Goal: Task Accomplishment & Management: Manage account settings

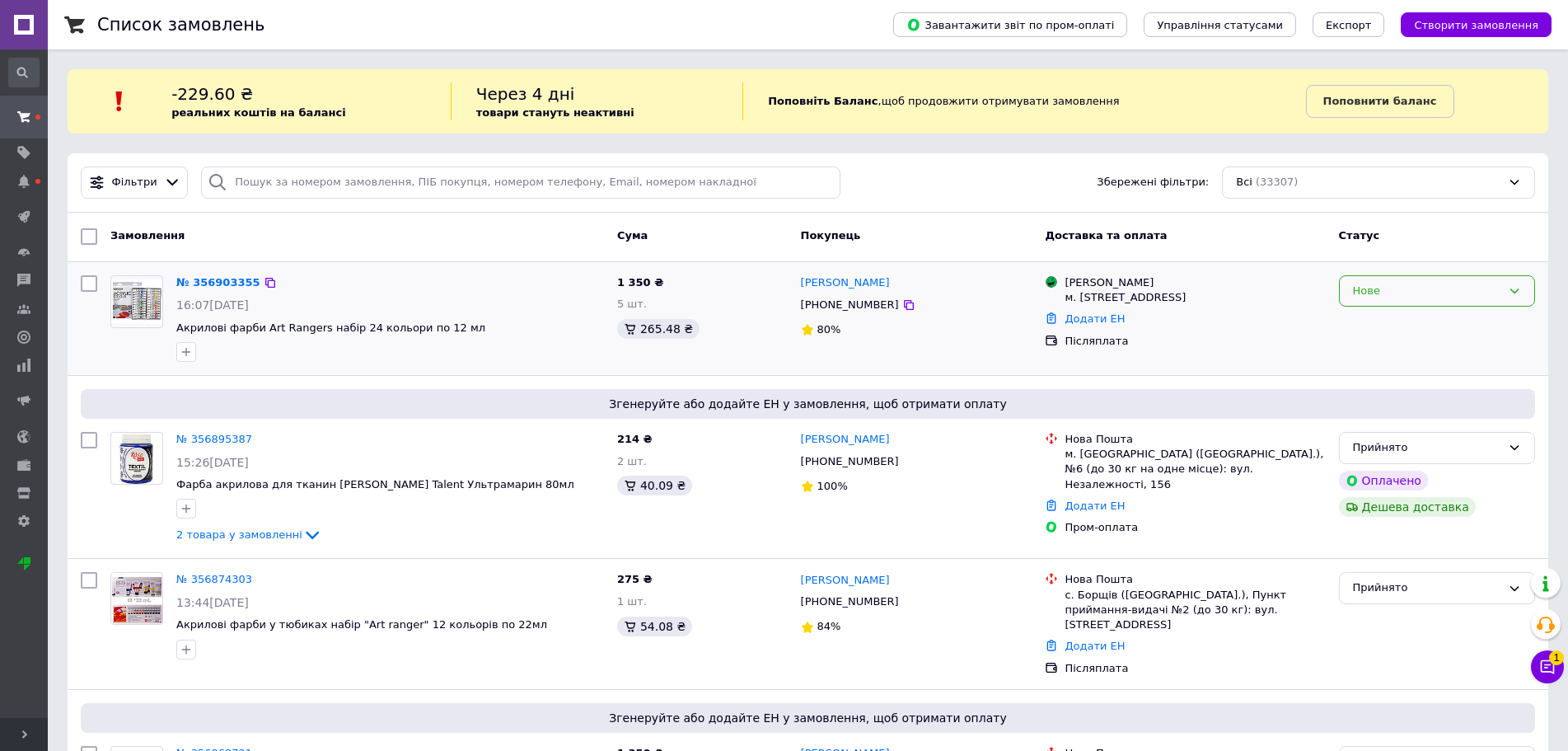
click at [1400, 295] on div "Нове" at bounding box center [1427, 291] width 148 height 17
click at [1379, 323] on li "Прийнято" at bounding box center [1437, 325] width 194 height 30
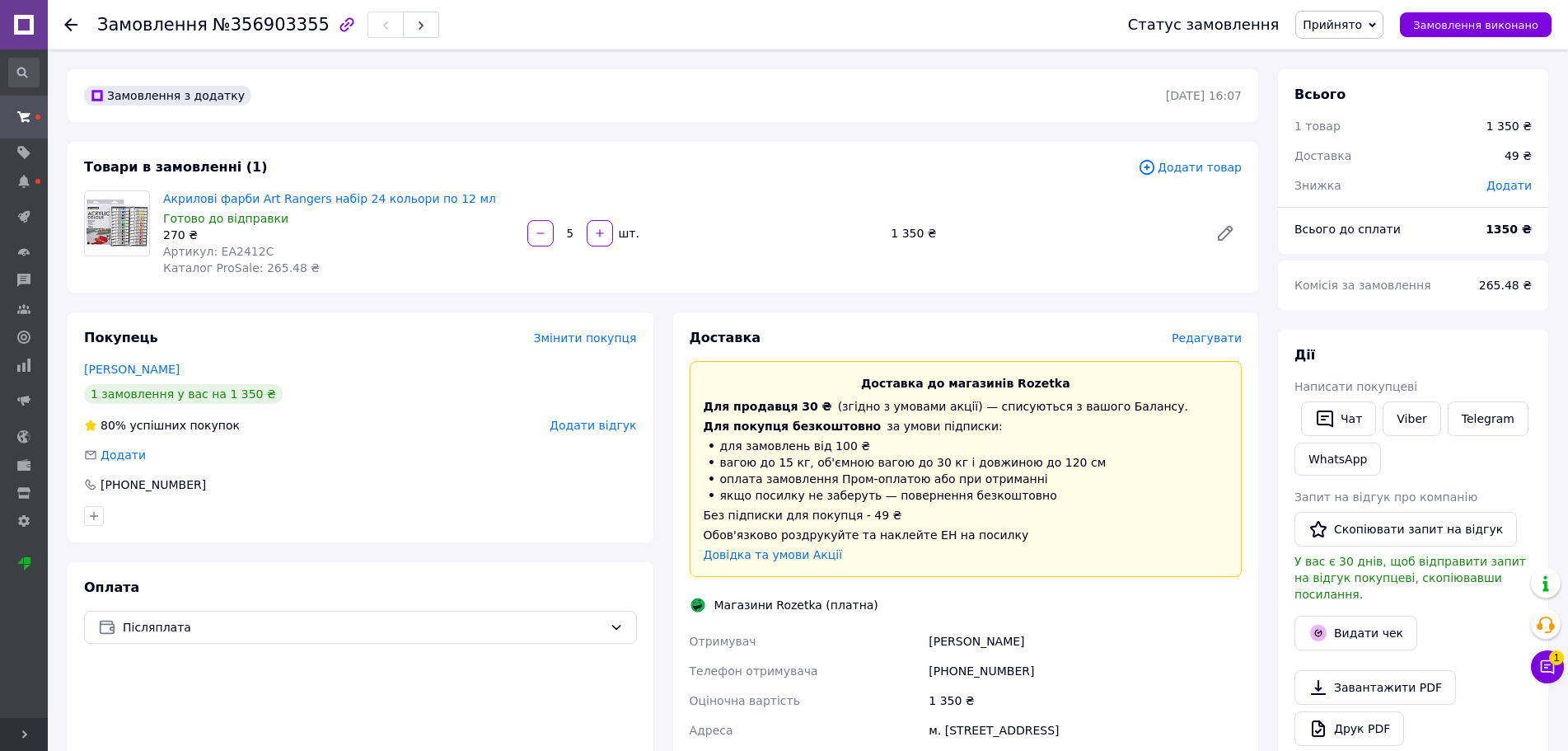
click at [1201, 335] on span "Редагувати" at bounding box center [1207, 338] width 70 height 13
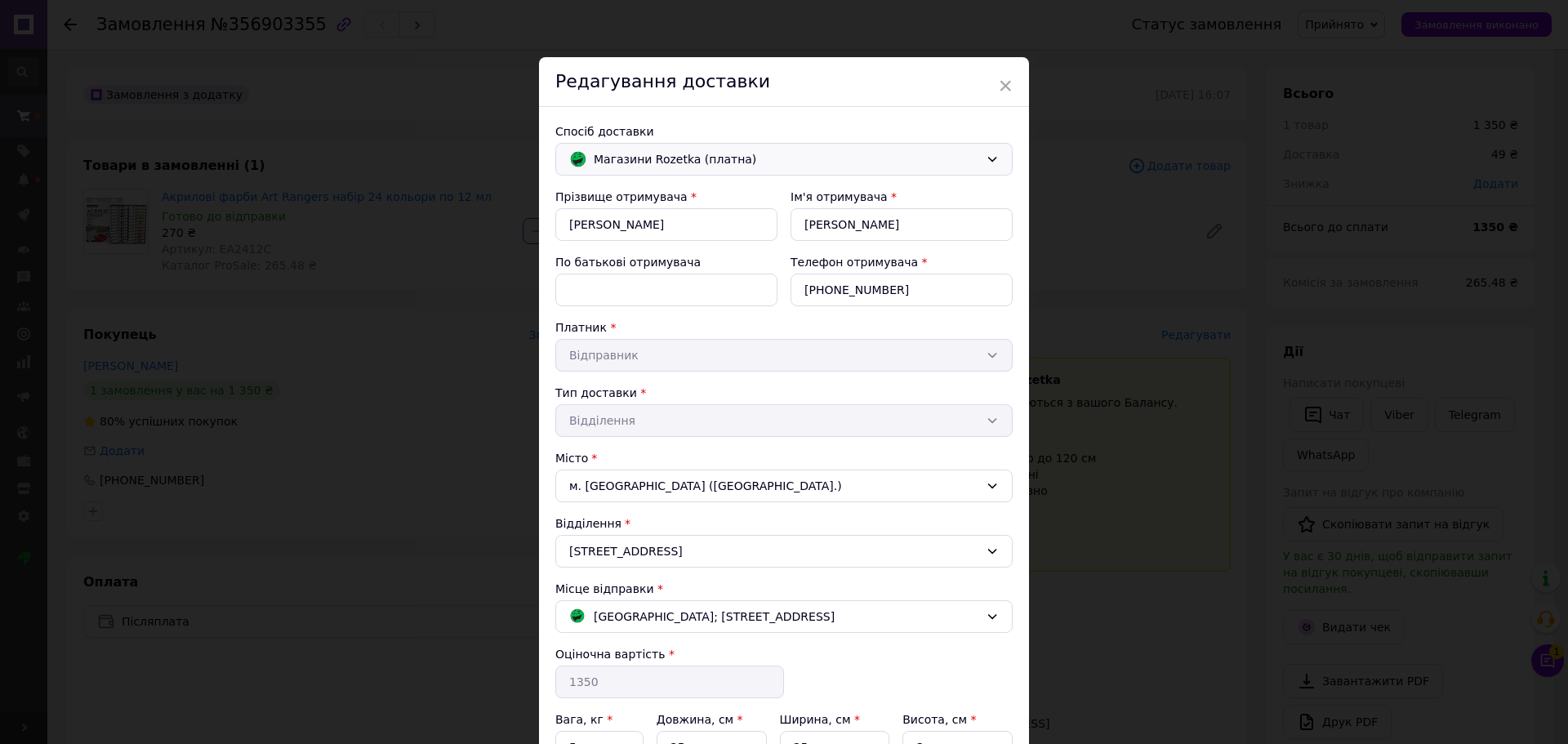
click at [644, 156] on span "Магазини Rozetka (платна)" at bounding box center [787, 159] width 386 height 18
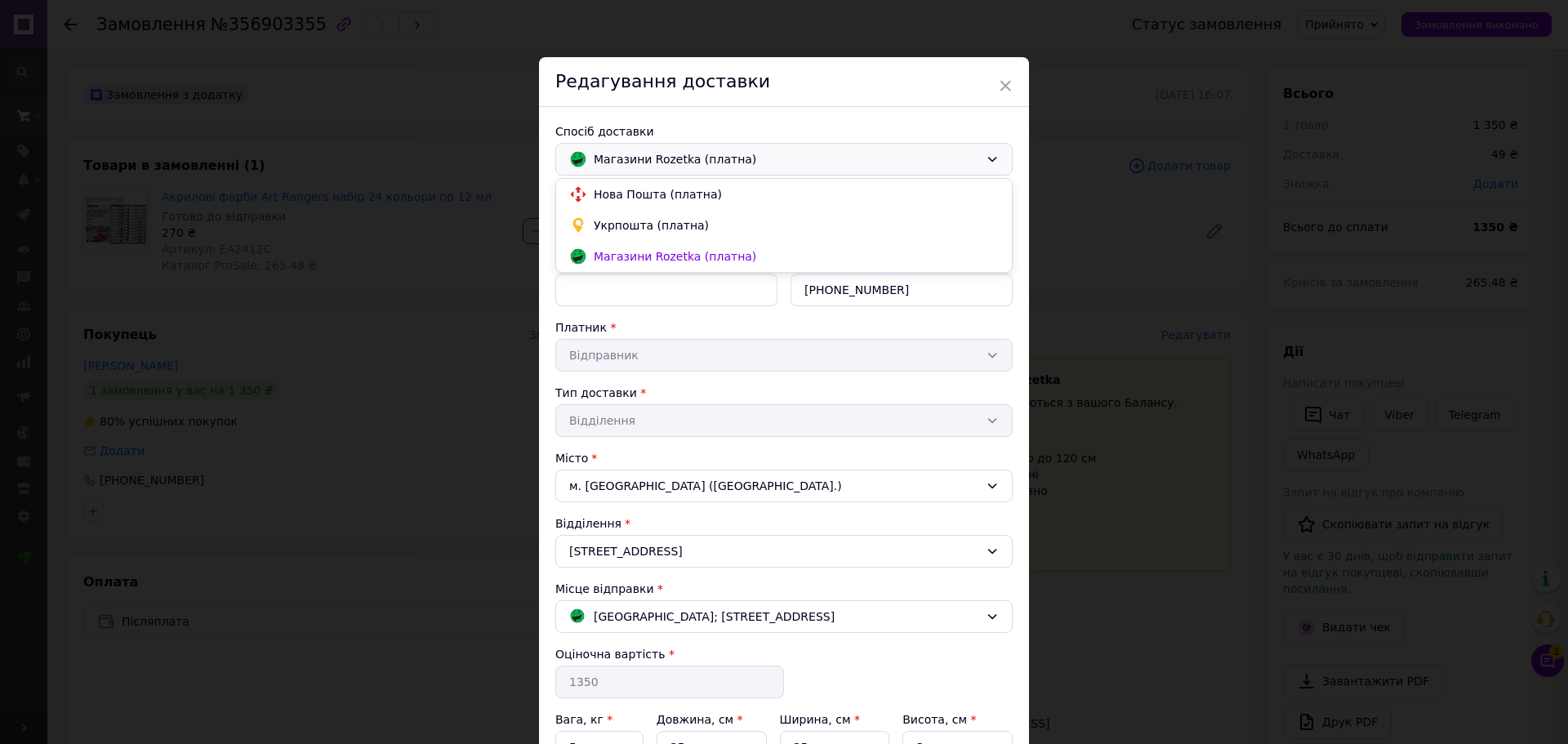
click at [641, 201] on span "Нова Пошта (платна)" at bounding box center [797, 194] width 405 height 17
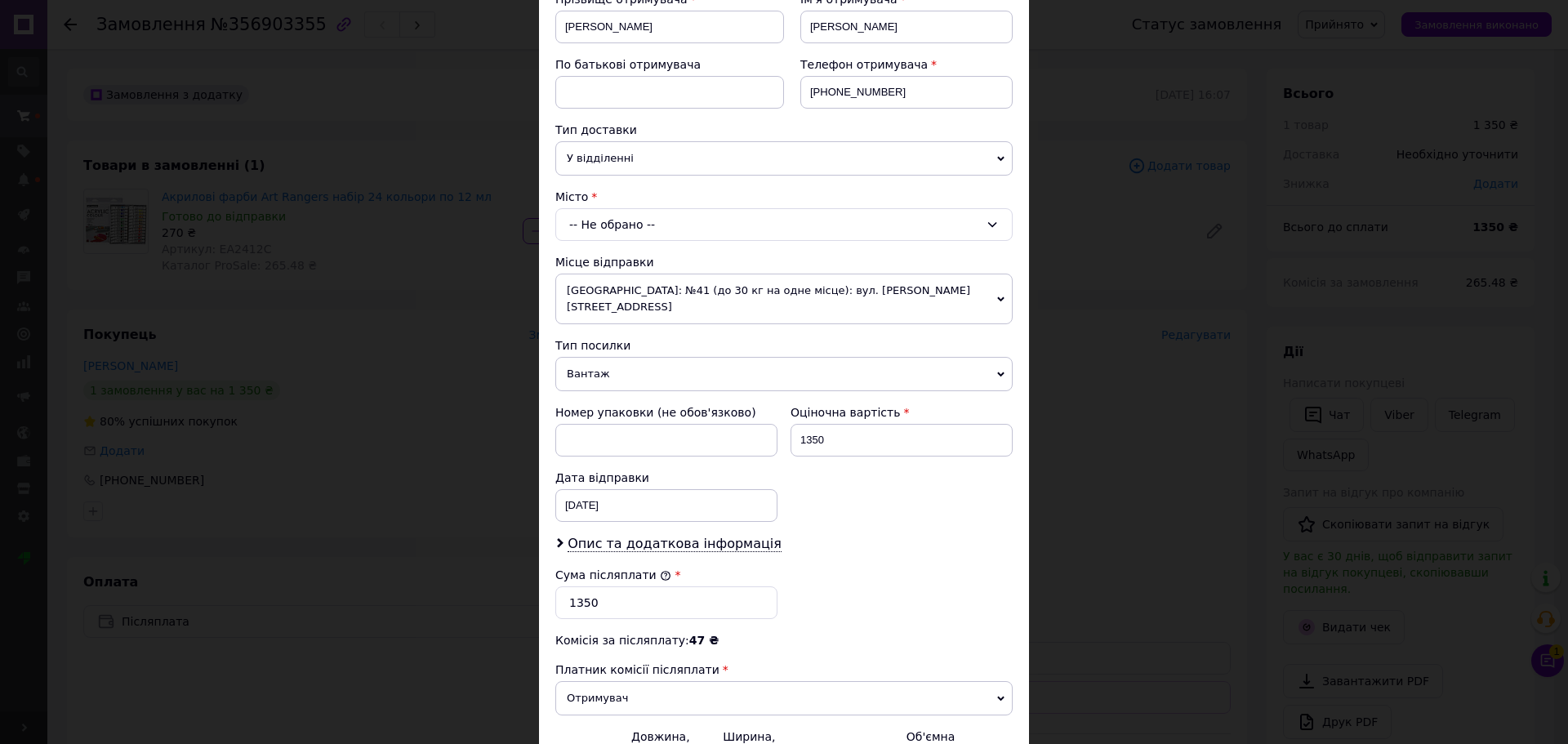
scroll to position [279, 0]
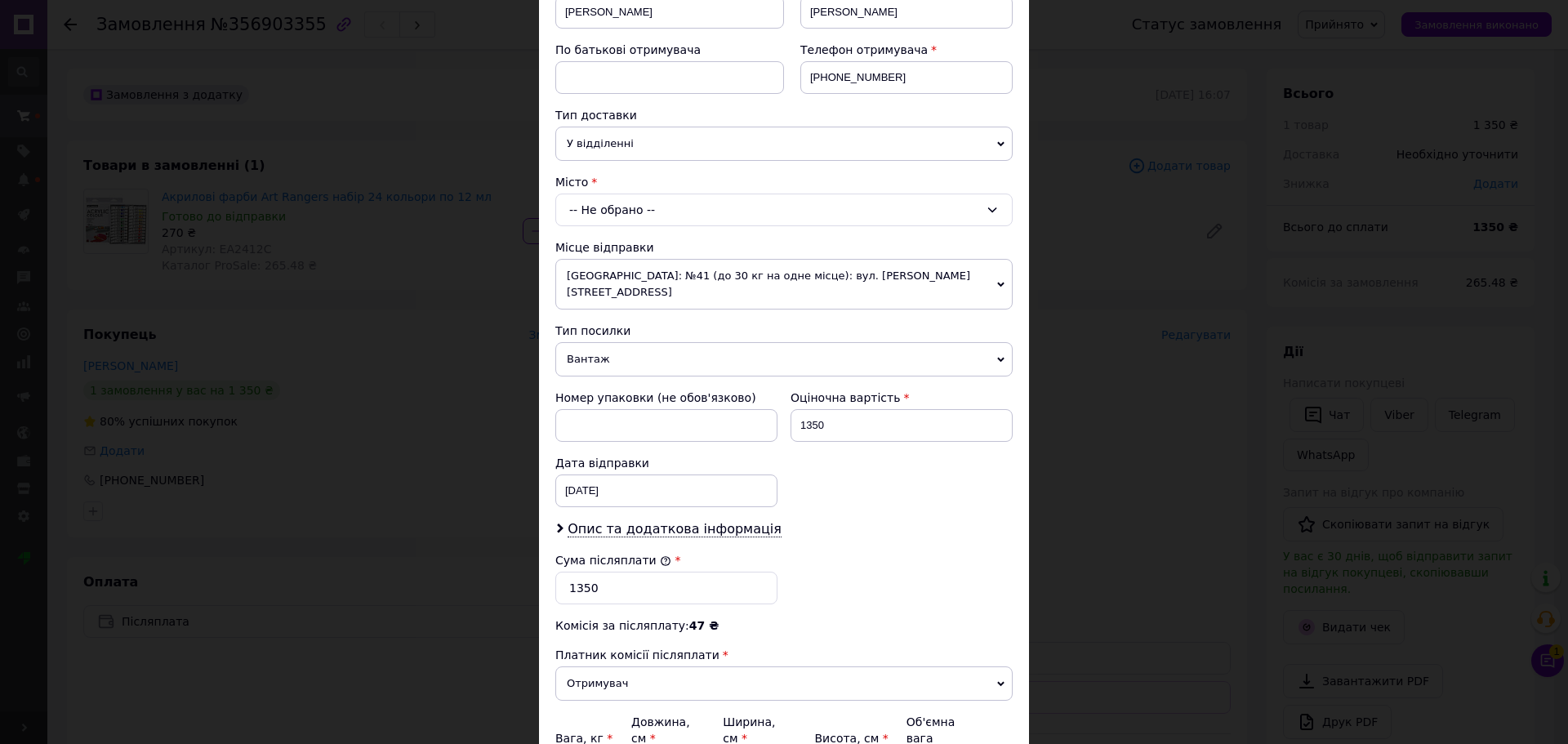
click at [622, 203] on div "-- Не обрано --" at bounding box center [784, 209] width 458 height 33
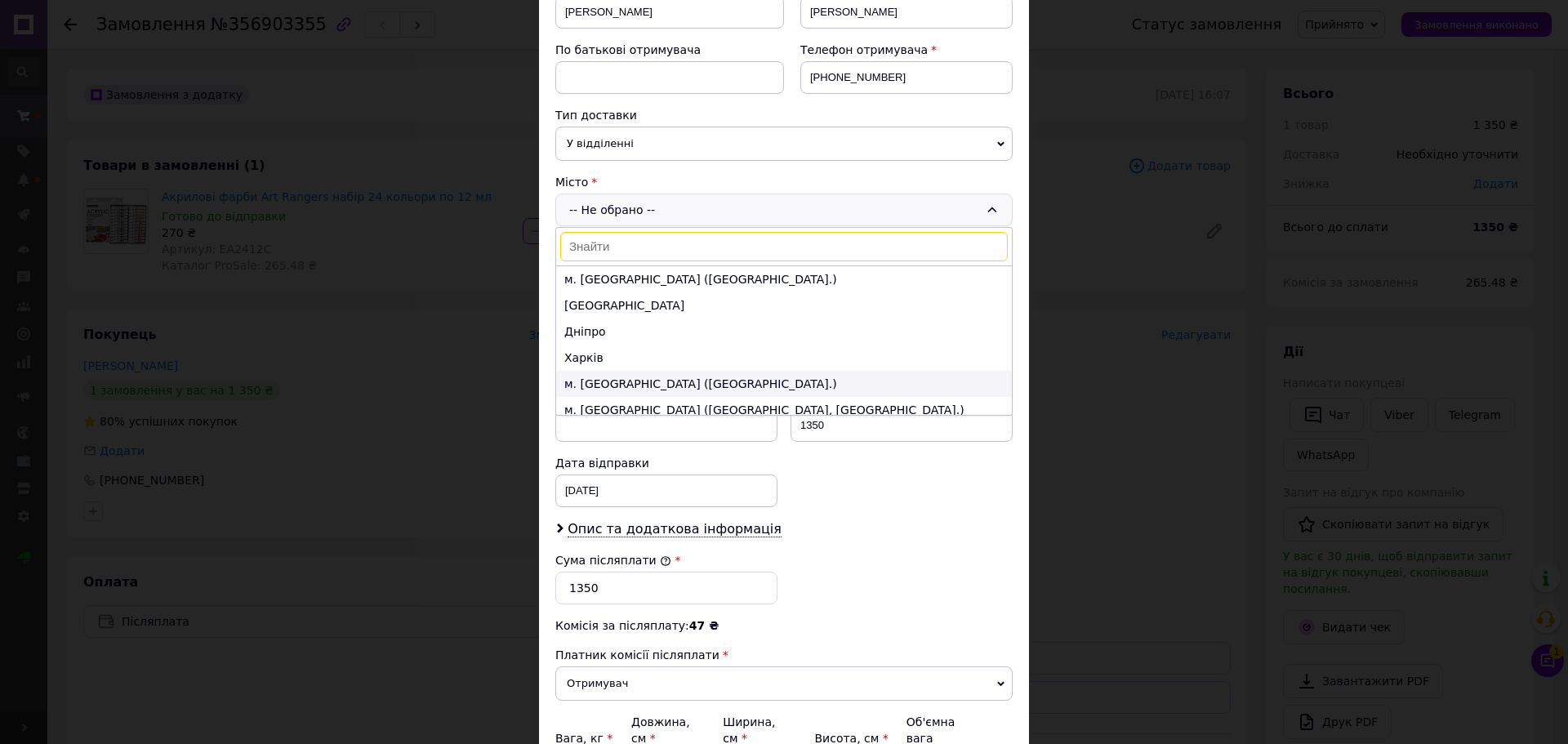
click at [620, 385] on li "м. Львів (Львівська обл.)" at bounding box center [784, 384] width 456 height 26
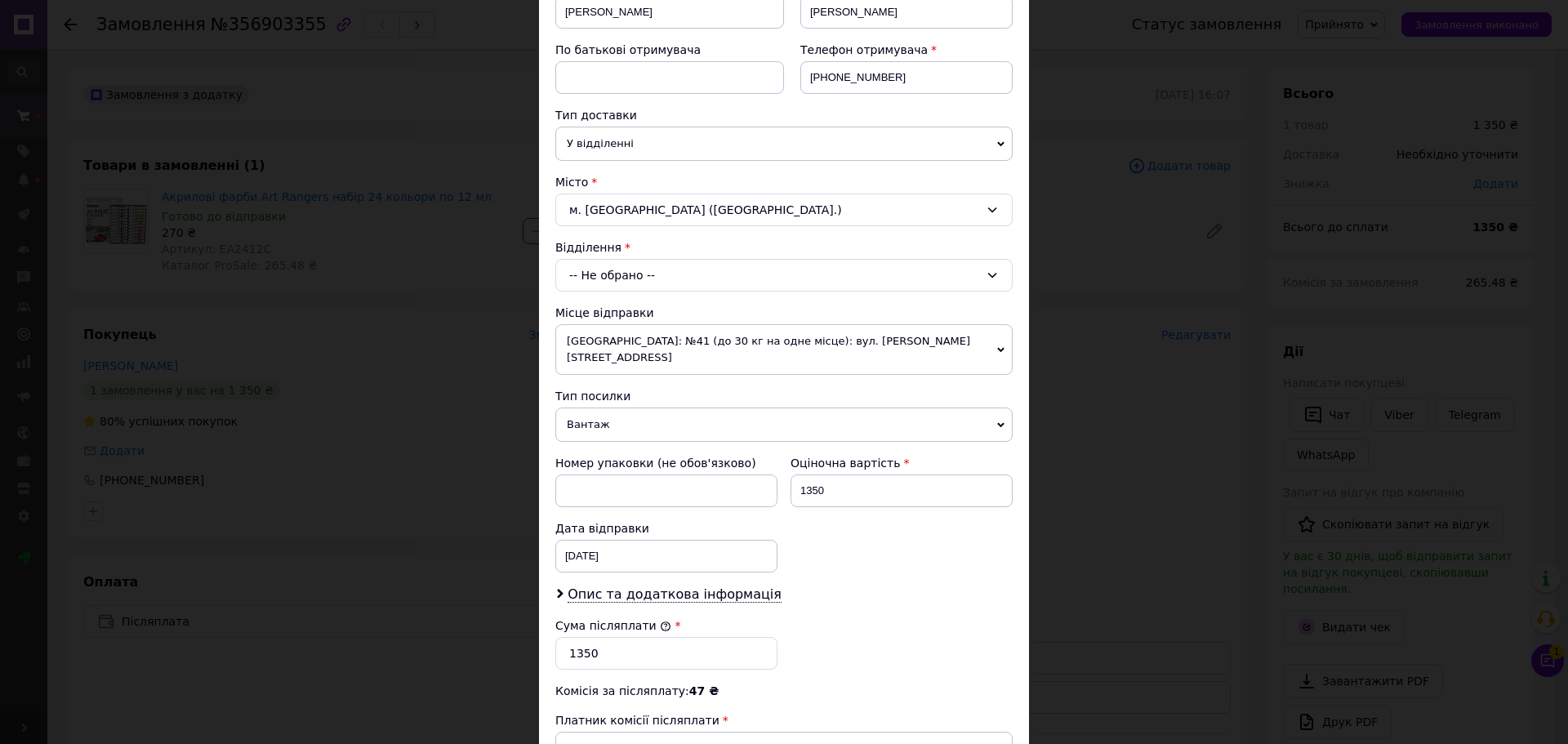
click at [610, 205] on div "м. Львів (Львівська обл.)" at bounding box center [784, 209] width 458 height 33
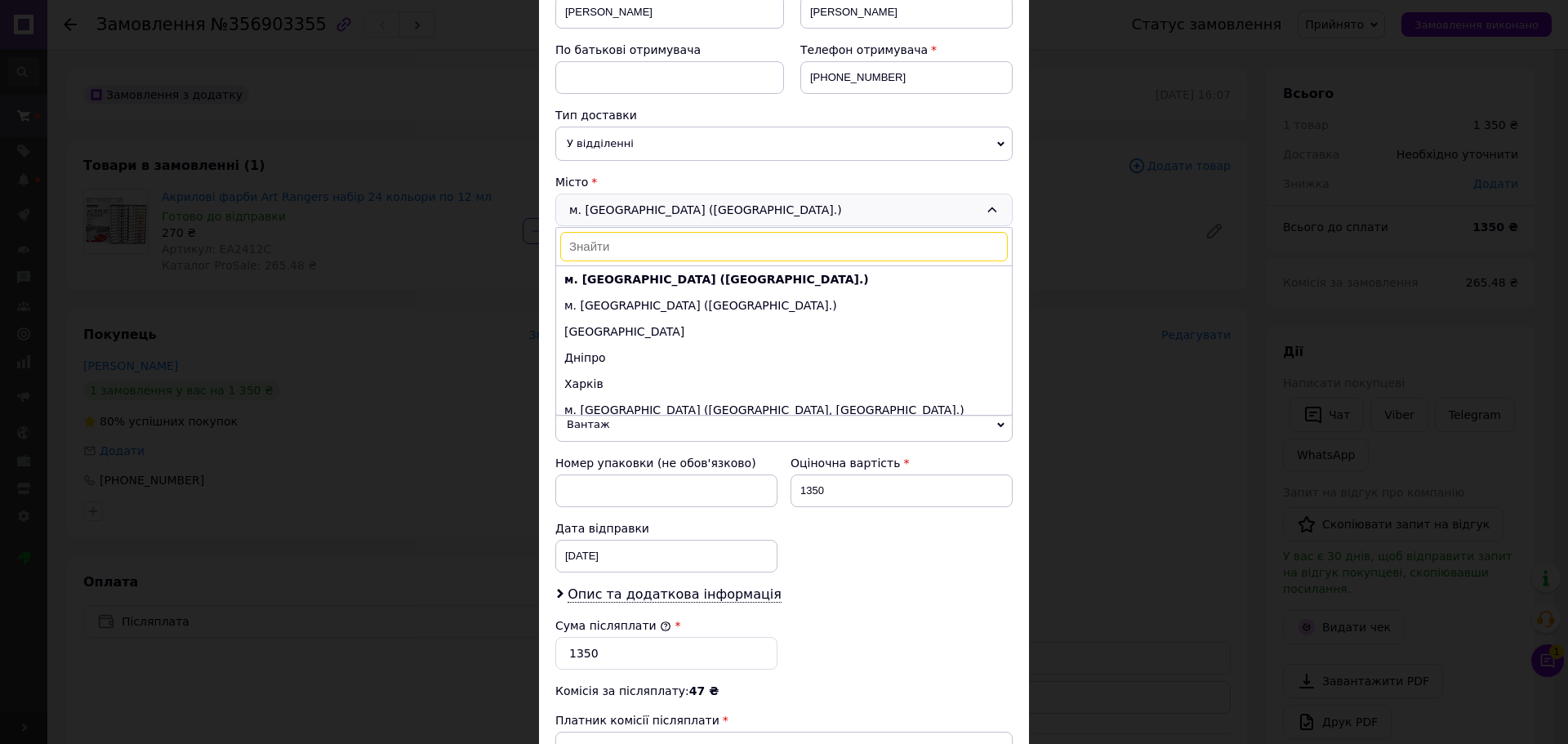
click at [603, 175] on div "Місто" at bounding box center [784, 182] width 458 height 17
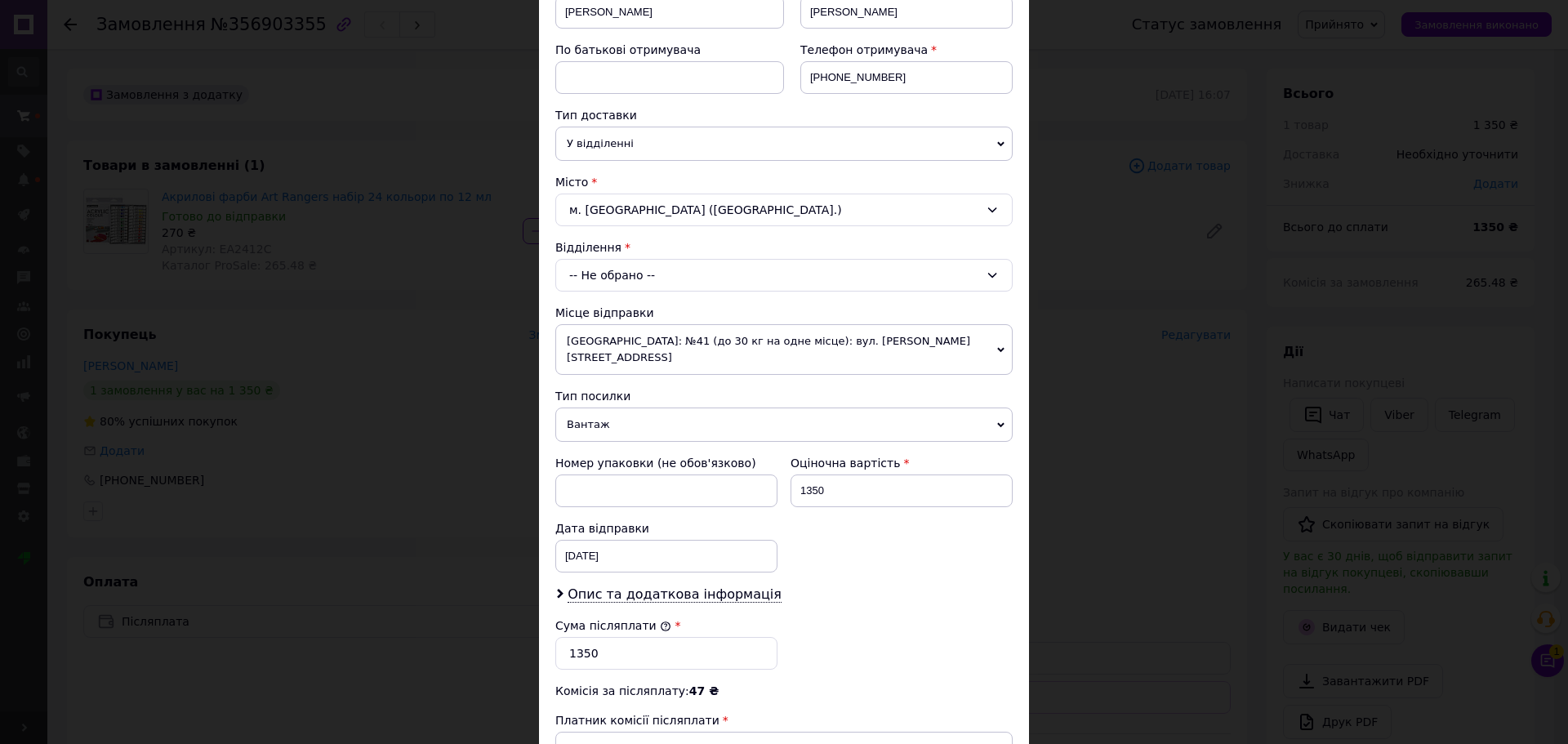
click at [612, 216] on div "м. Львів (Львівська обл.)" at bounding box center [784, 209] width 458 height 33
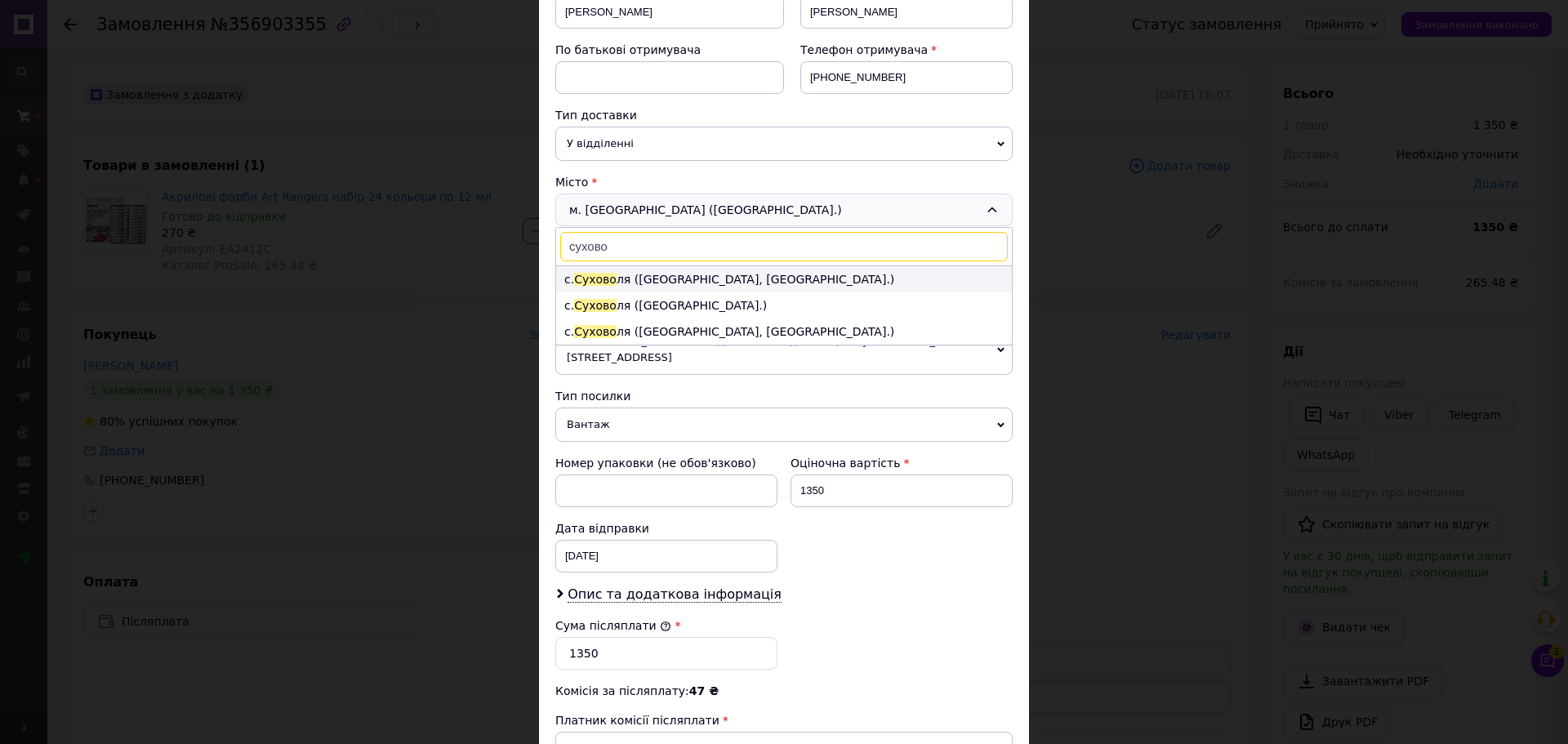
type input "сухово"
click at [666, 278] on li "с. Сухово ля (Львівська обл., Львівський р-н.)" at bounding box center [784, 279] width 456 height 26
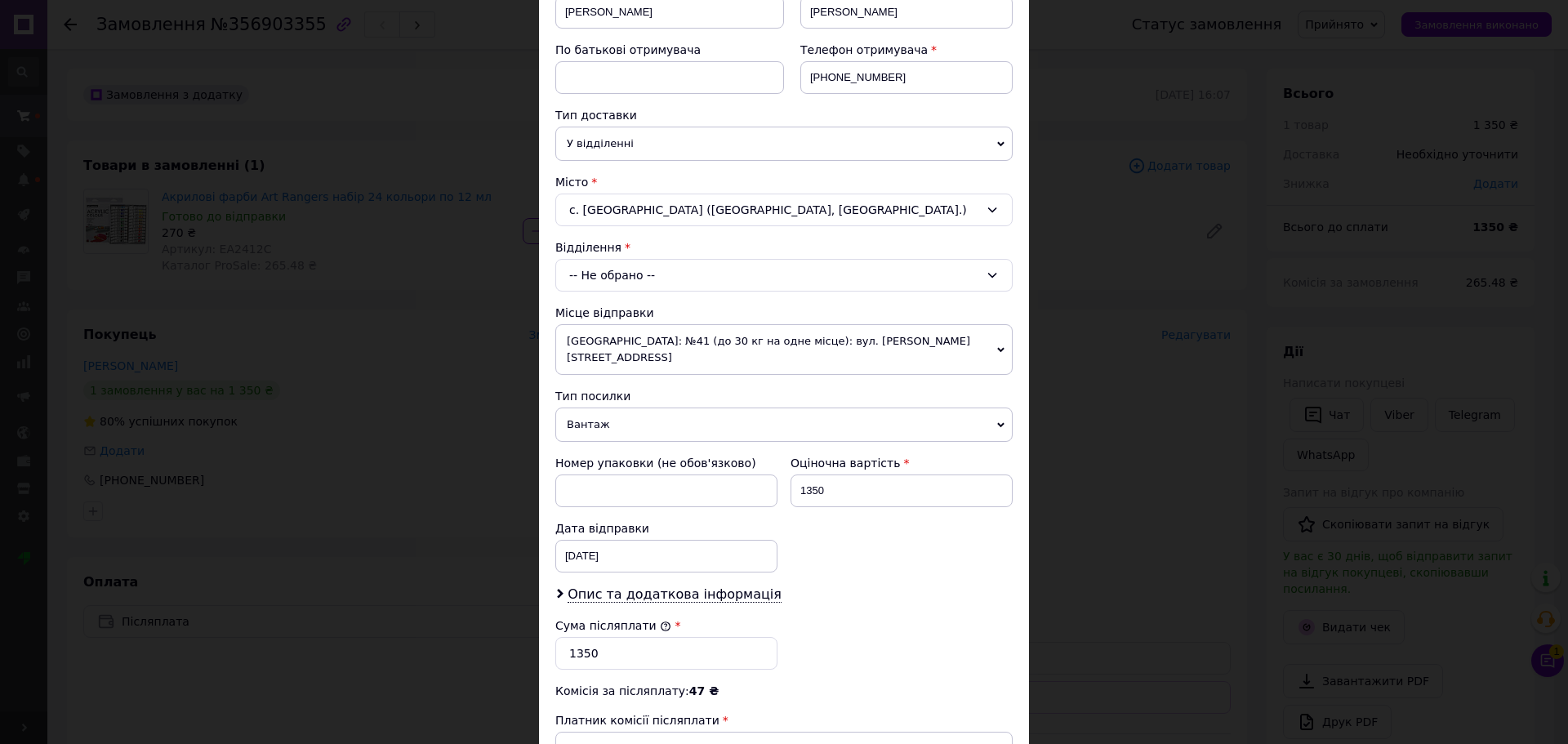
click at [640, 279] on div "-- Не обрано --" at bounding box center [784, 274] width 458 height 33
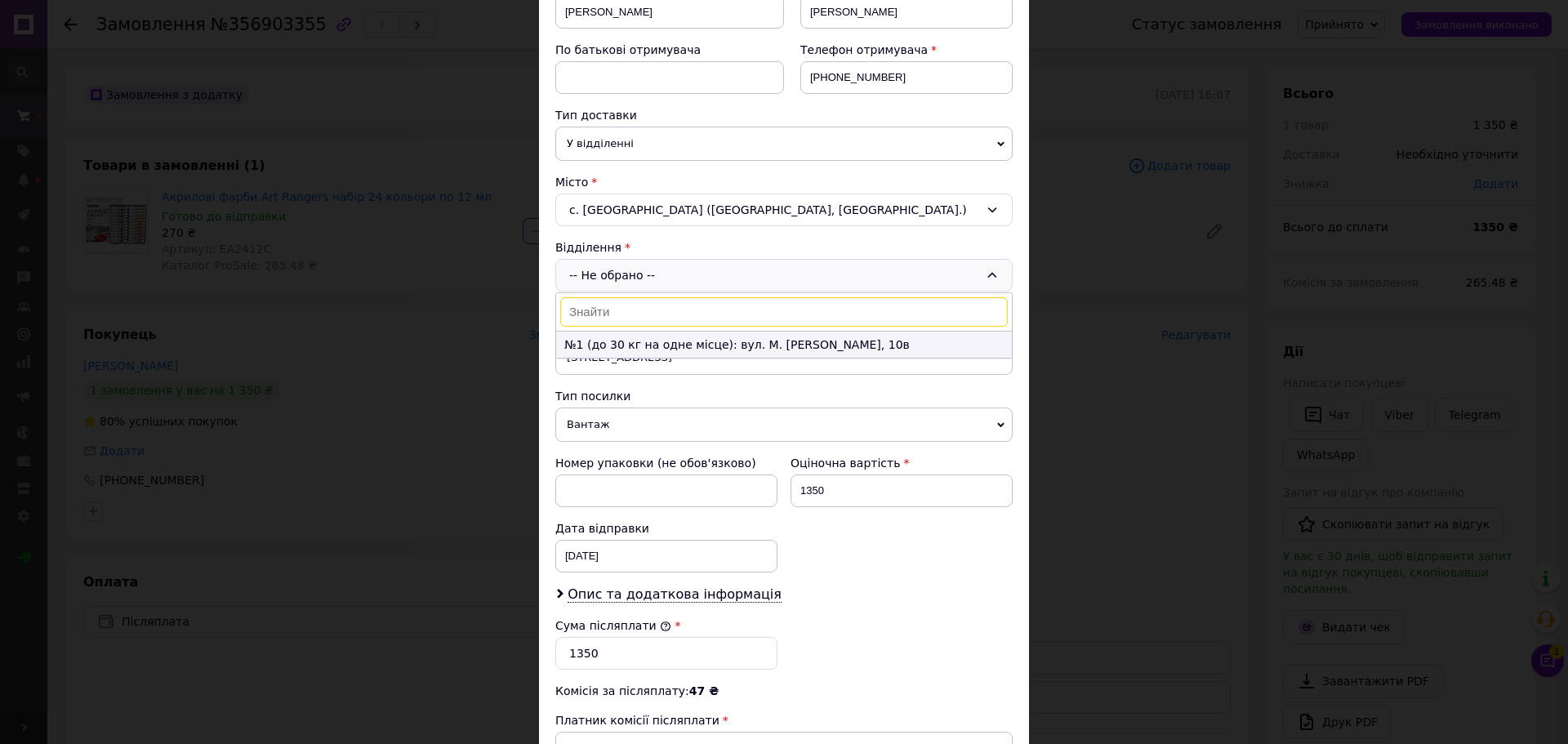
click at [665, 340] on li "№1 (до 30 кг на одне місце): вул. М. Хмільовського, 10в" at bounding box center [784, 345] width 456 height 26
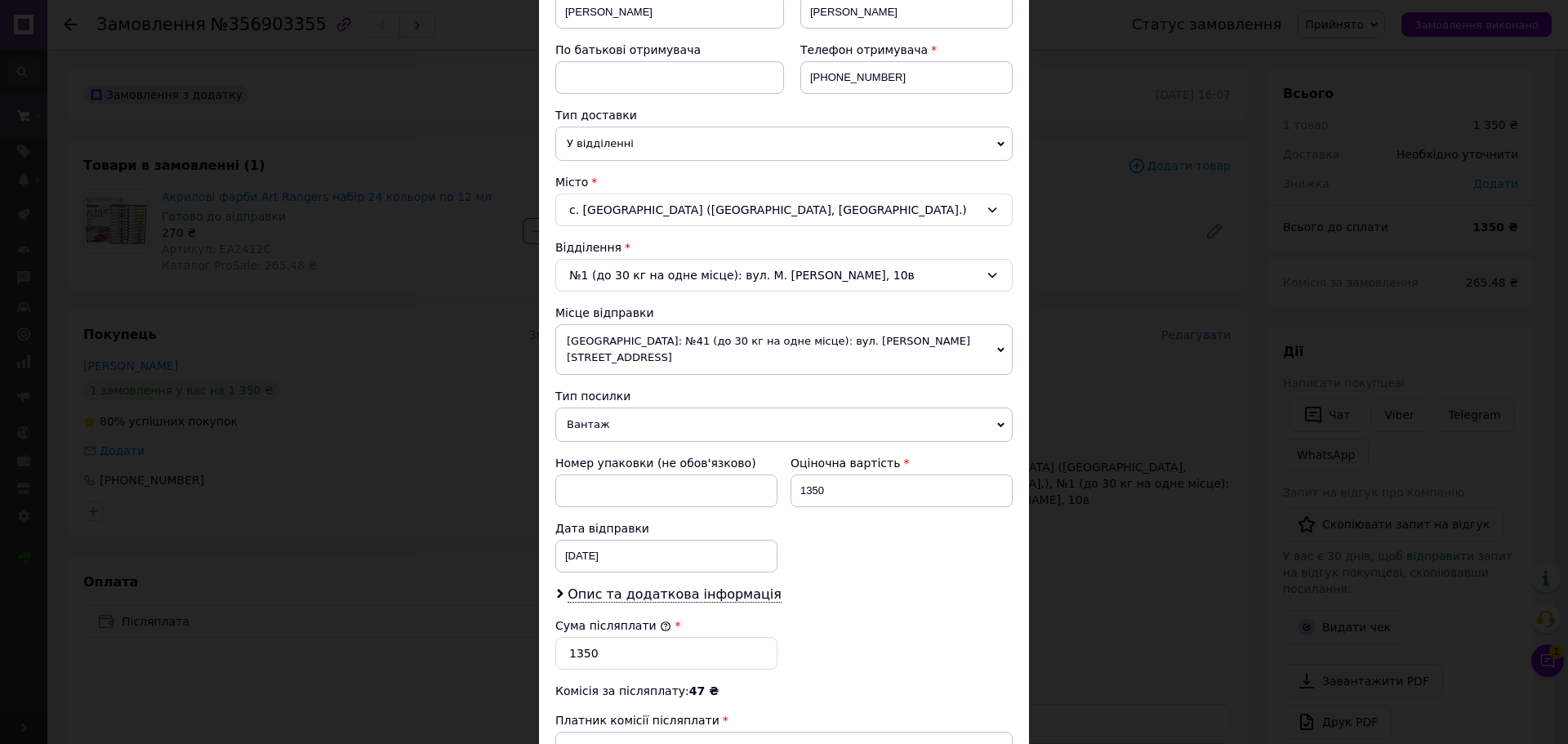
click at [641, 307] on div "Місце відправки" at bounding box center [784, 313] width 458 height 17
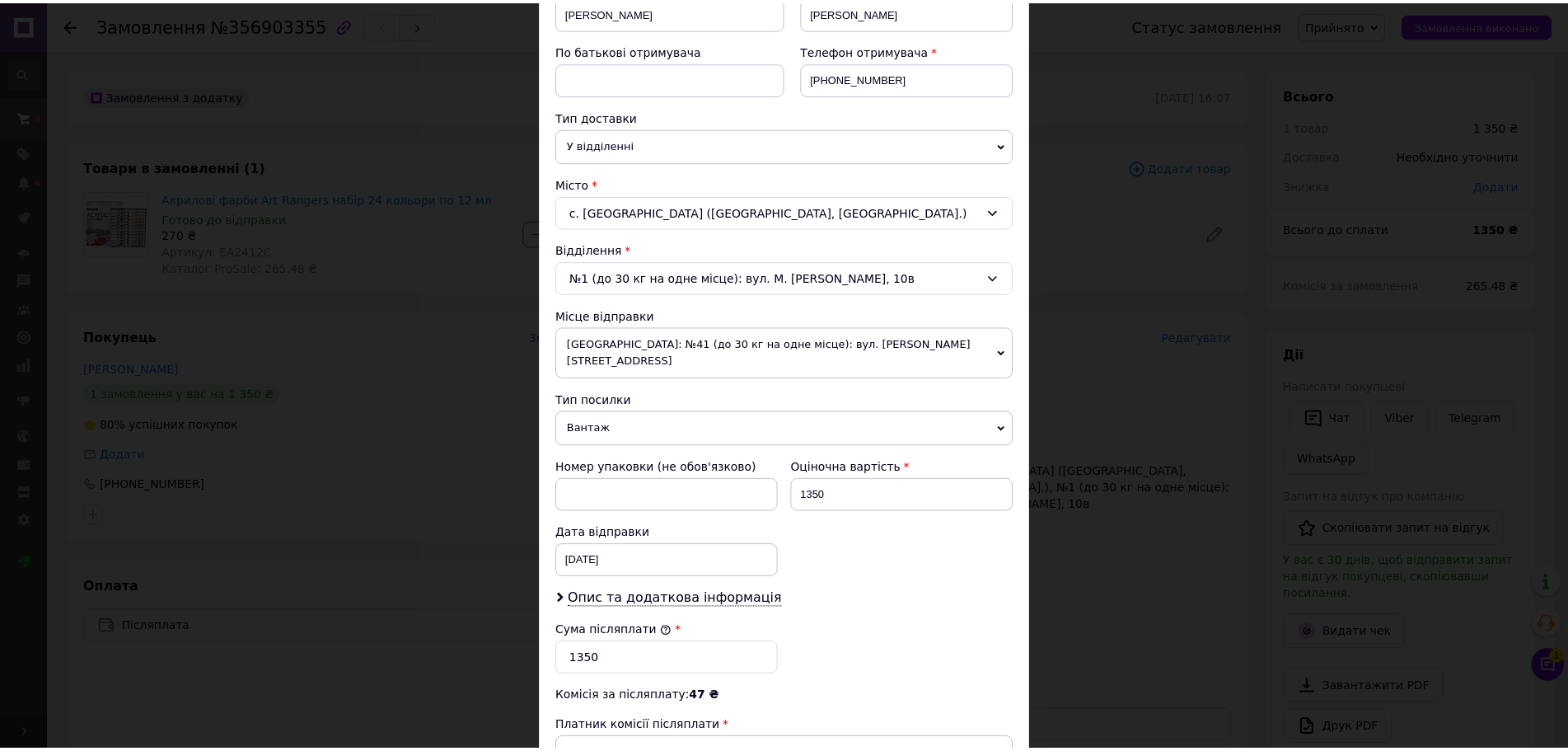
scroll to position [507, 0]
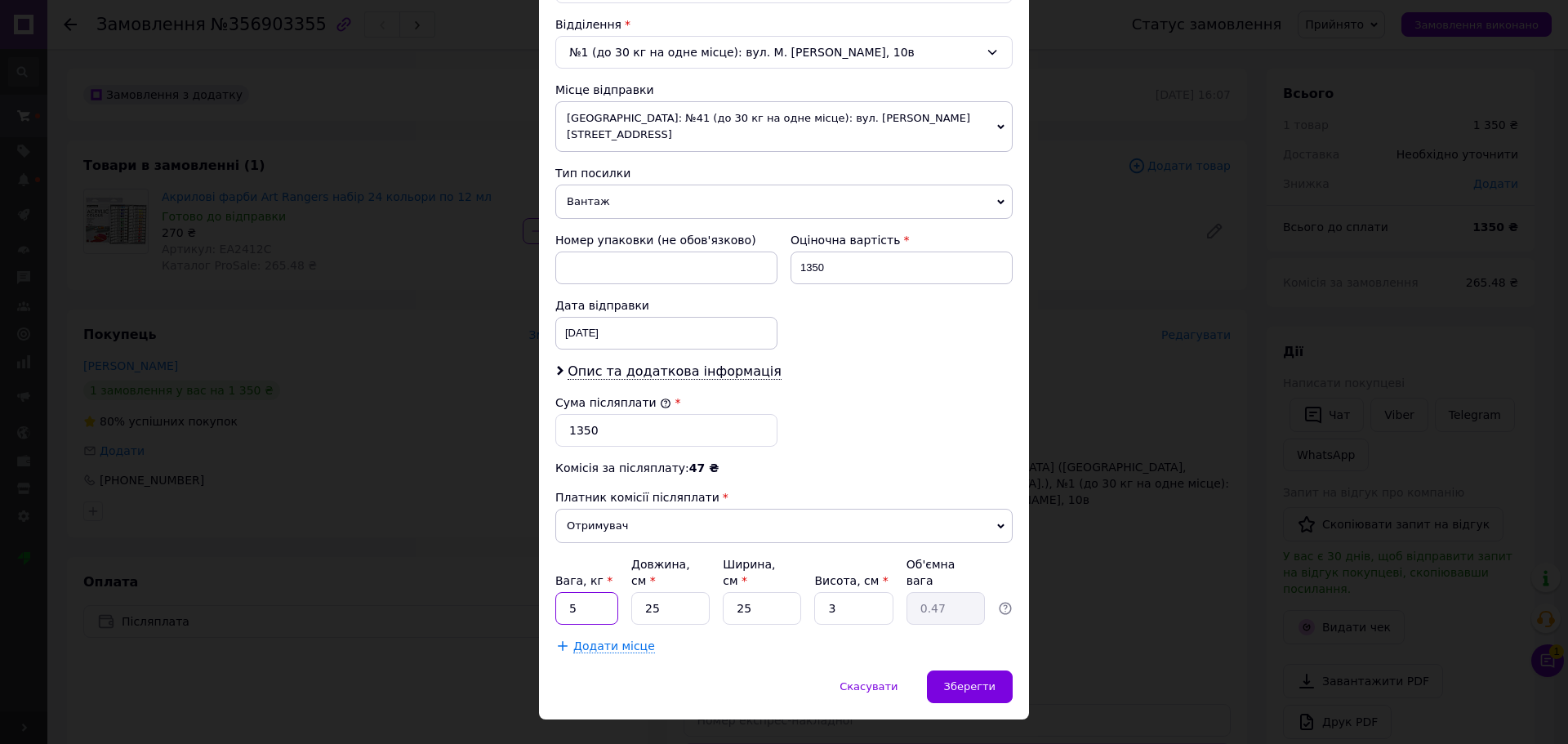
click at [575, 592] on input "5" at bounding box center [587, 608] width 63 height 33
type input "2"
click at [944, 671] on div "Зберегти" at bounding box center [970, 686] width 86 height 33
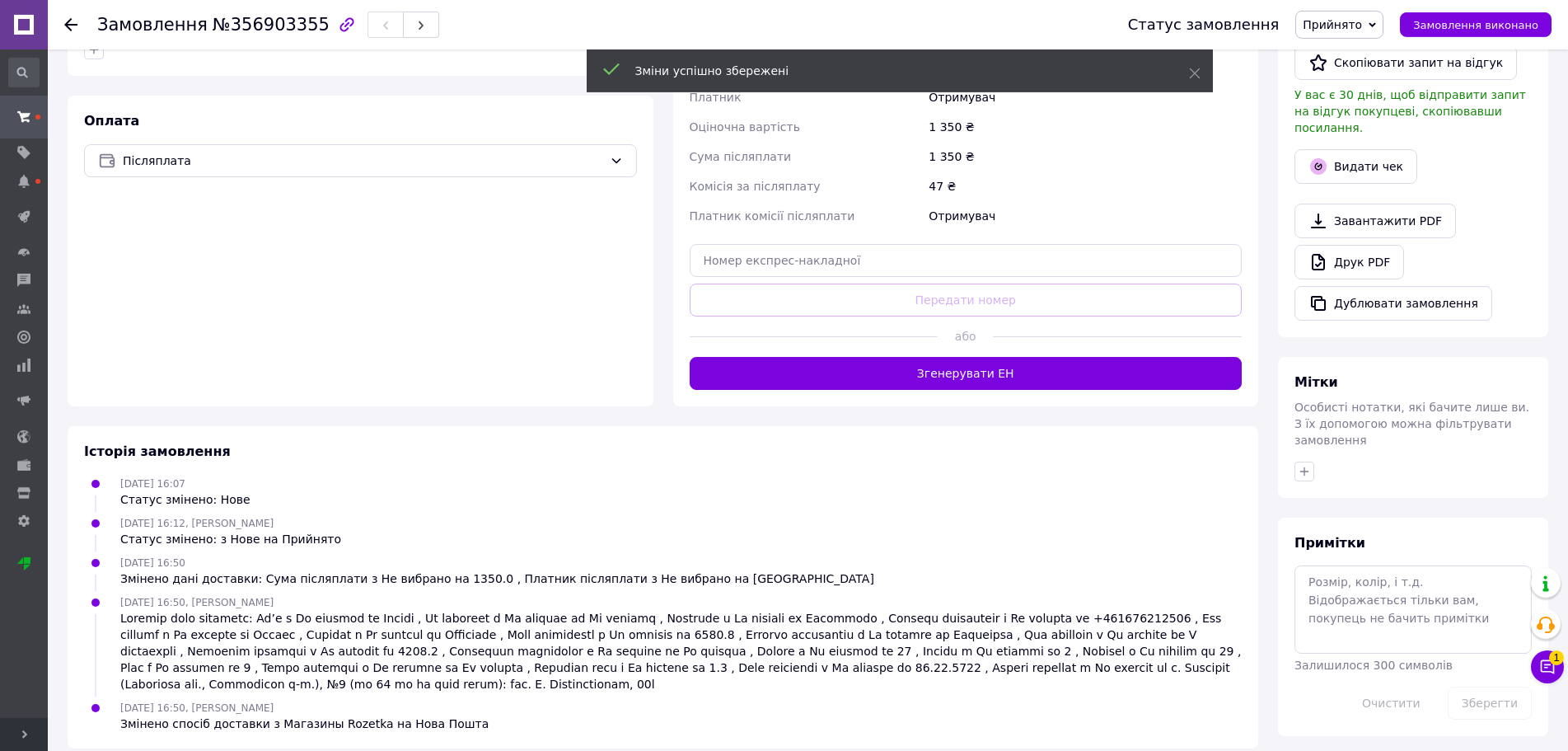
scroll to position [467, 0]
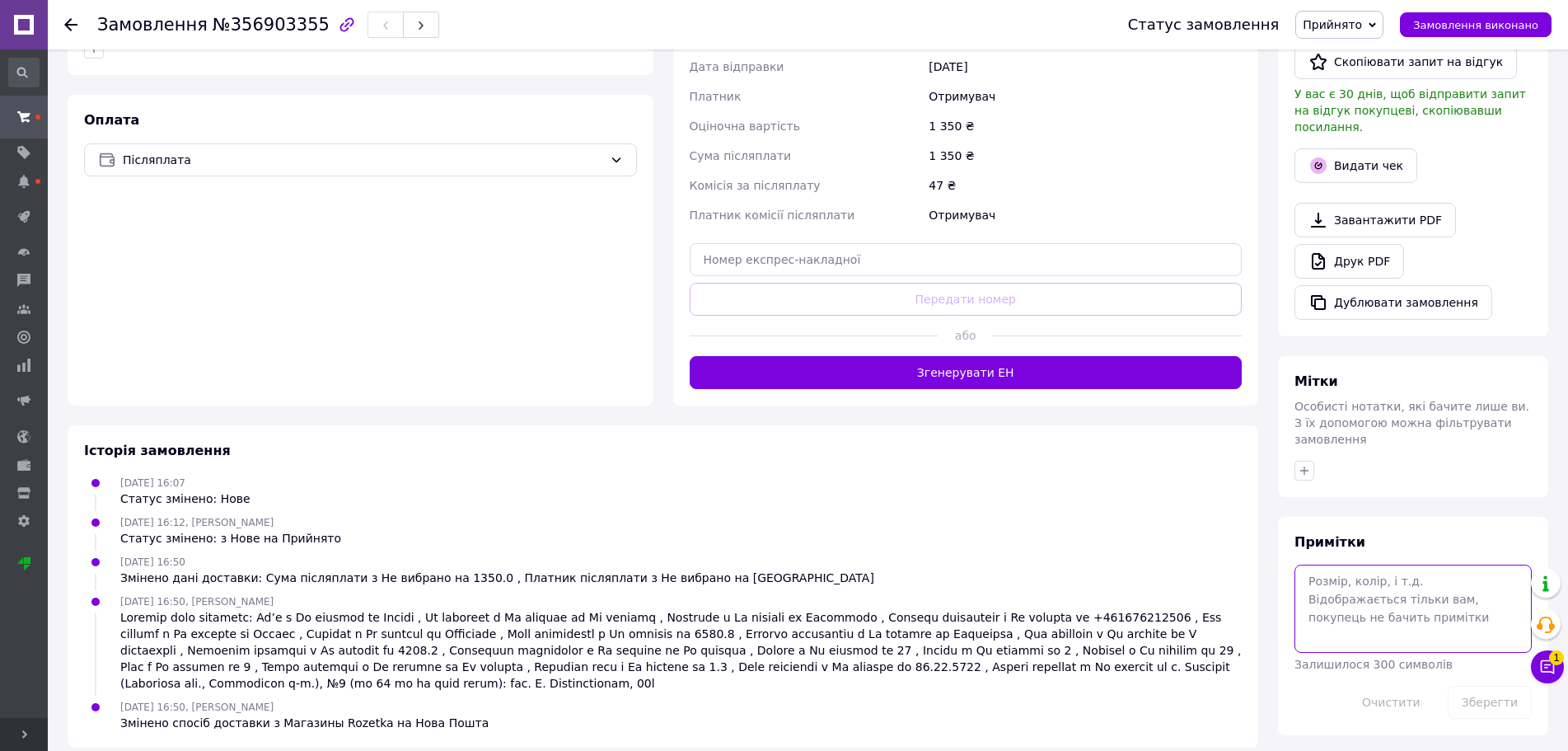
drag, startPoint x: 1373, startPoint y: 589, endPoint x: 1362, endPoint y: 566, distance: 25.5
click at [1373, 585] on textarea at bounding box center [1413, 608] width 237 height 87
type textarea "налож"
click at [1478, 686] on button "Зберегти" at bounding box center [1490, 702] width 84 height 33
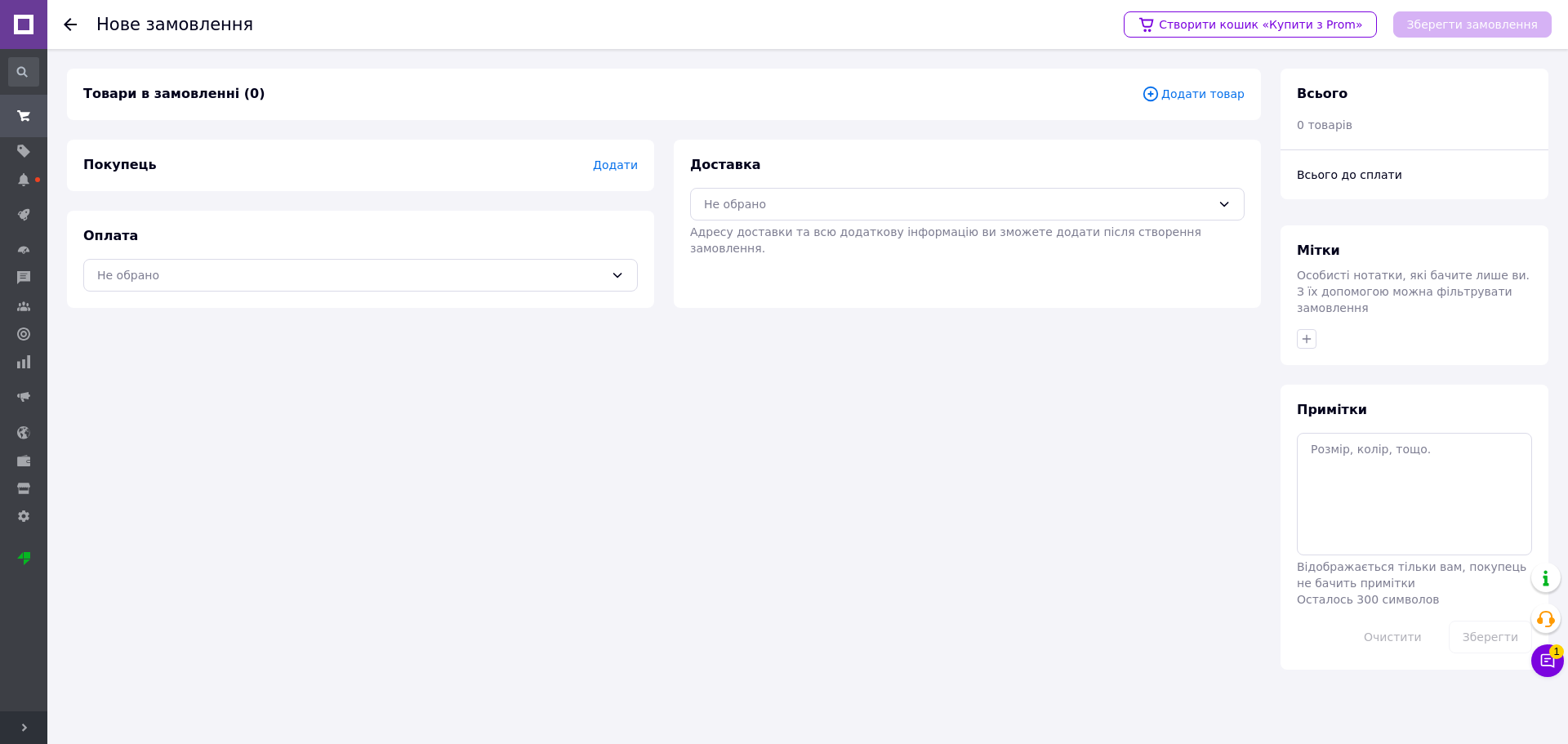
click at [1216, 92] on span "Додати товар" at bounding box center [1193, 93] width 103 height 18
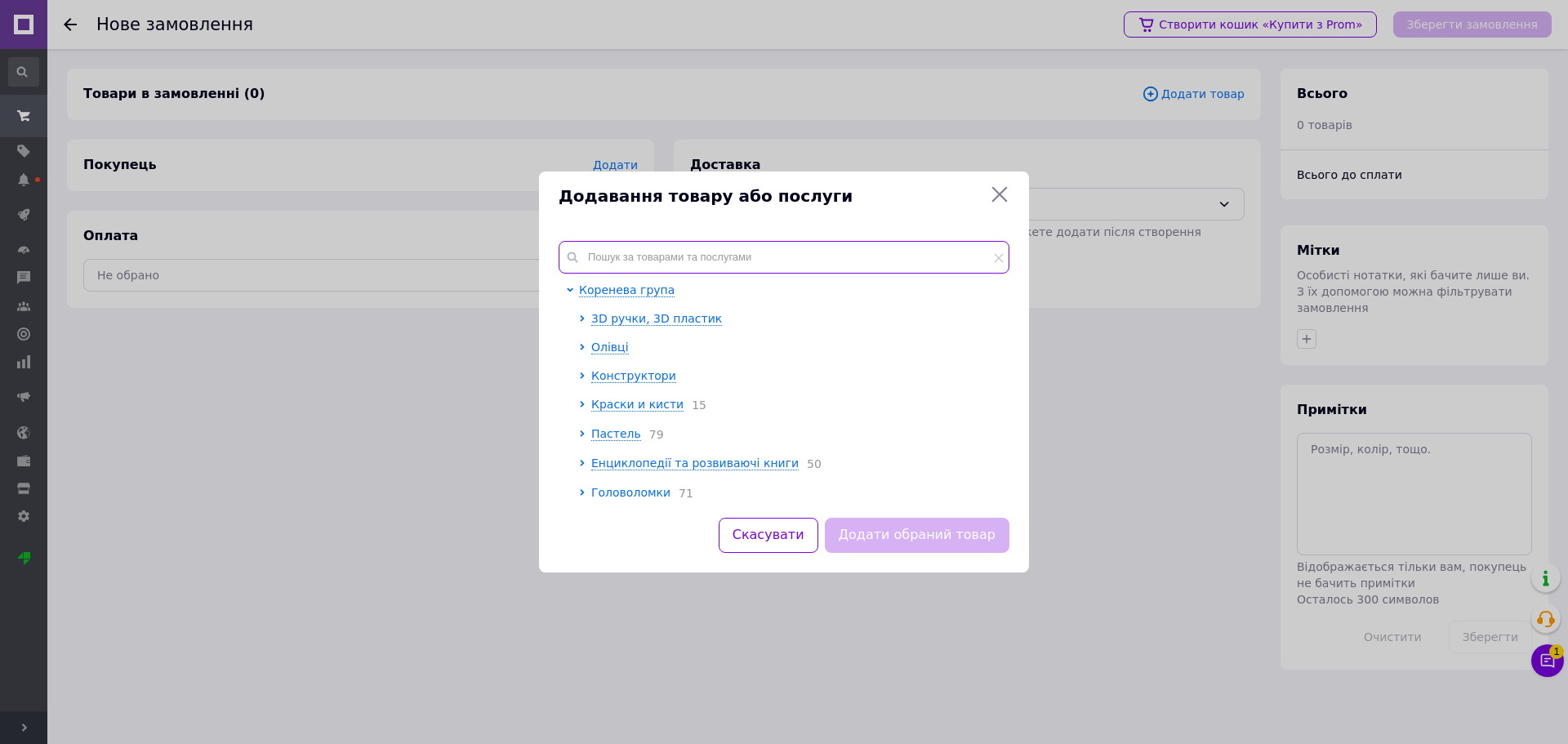
click at [658, 250] on input "text" at bounding box center [784, 257] width 451 height 33
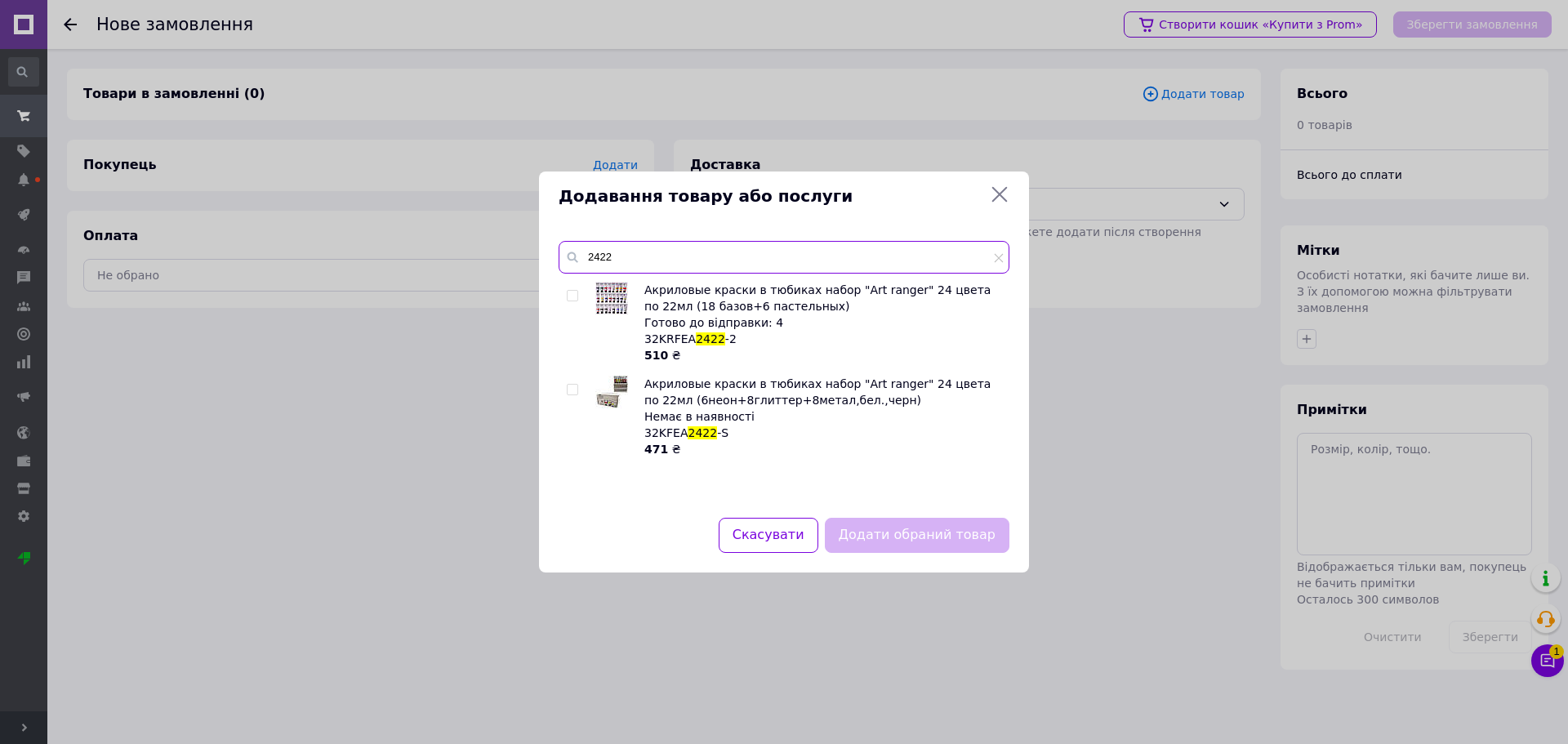
type input "2422"
click at [580, 299] on div at bounding box center [576, 323] width 17 height 82
click at [911, 532] on div "Додати обраний товар" at bounding box center [918, 535] width 192 height 42
click at [576, 297] on input "checkbox" at bounding box center [572, 296] width 10 height 10
checkbox input "true"
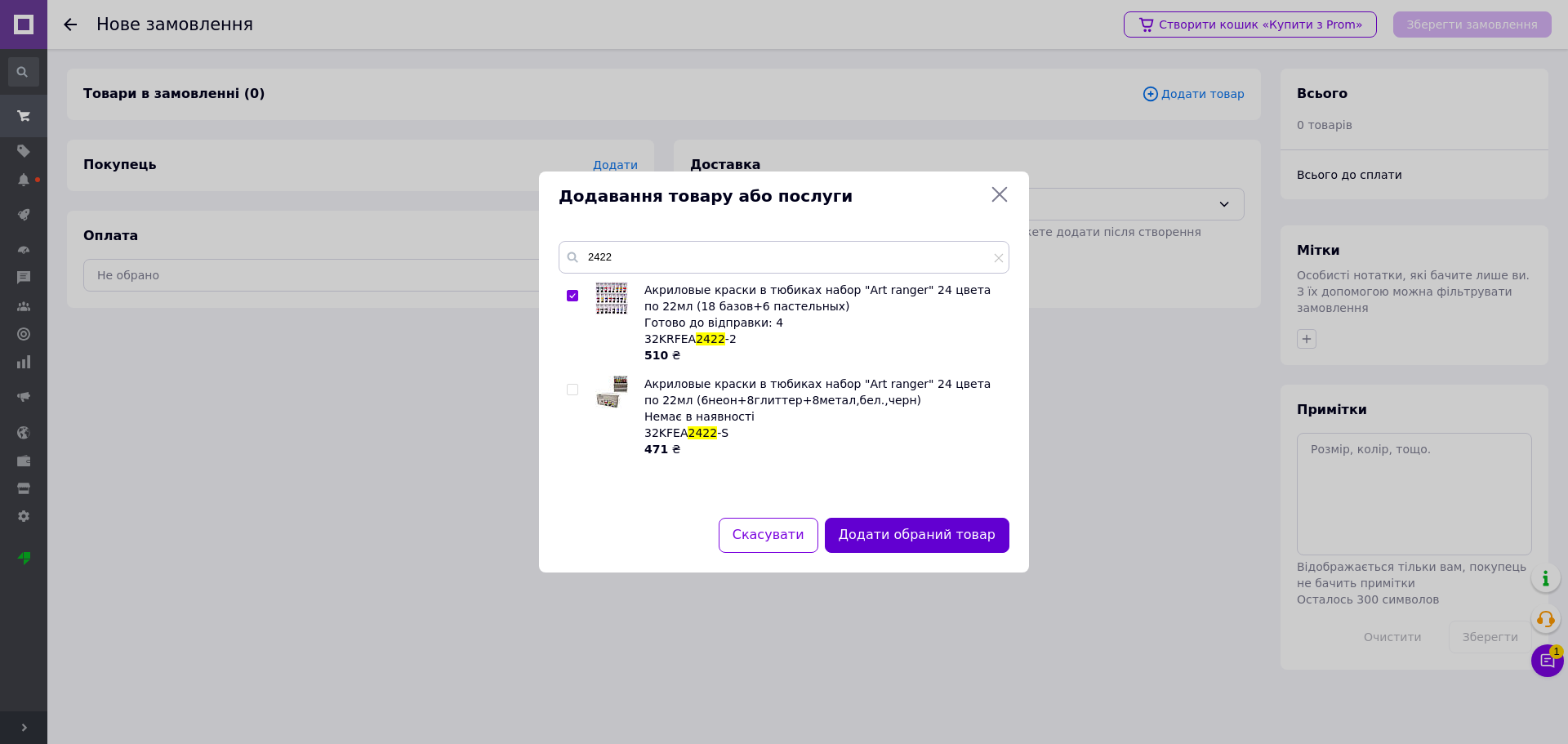
click at [898, 550] on button "Додати обраний товар" at bounding box center [917, 536] width 184 height 35
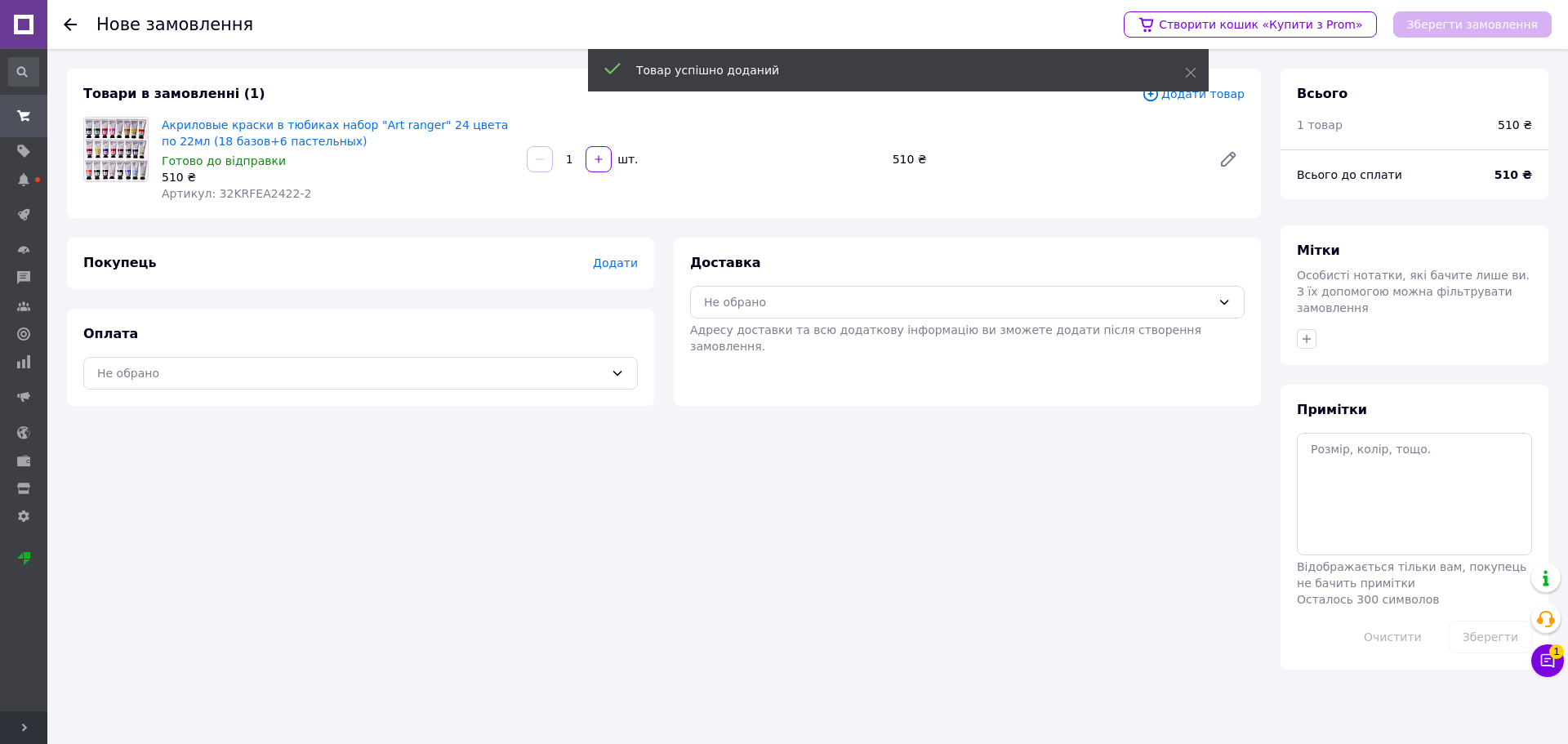
click at [616, 260] on span "Додати" at bounding box center [616, 263] width 45 height 13
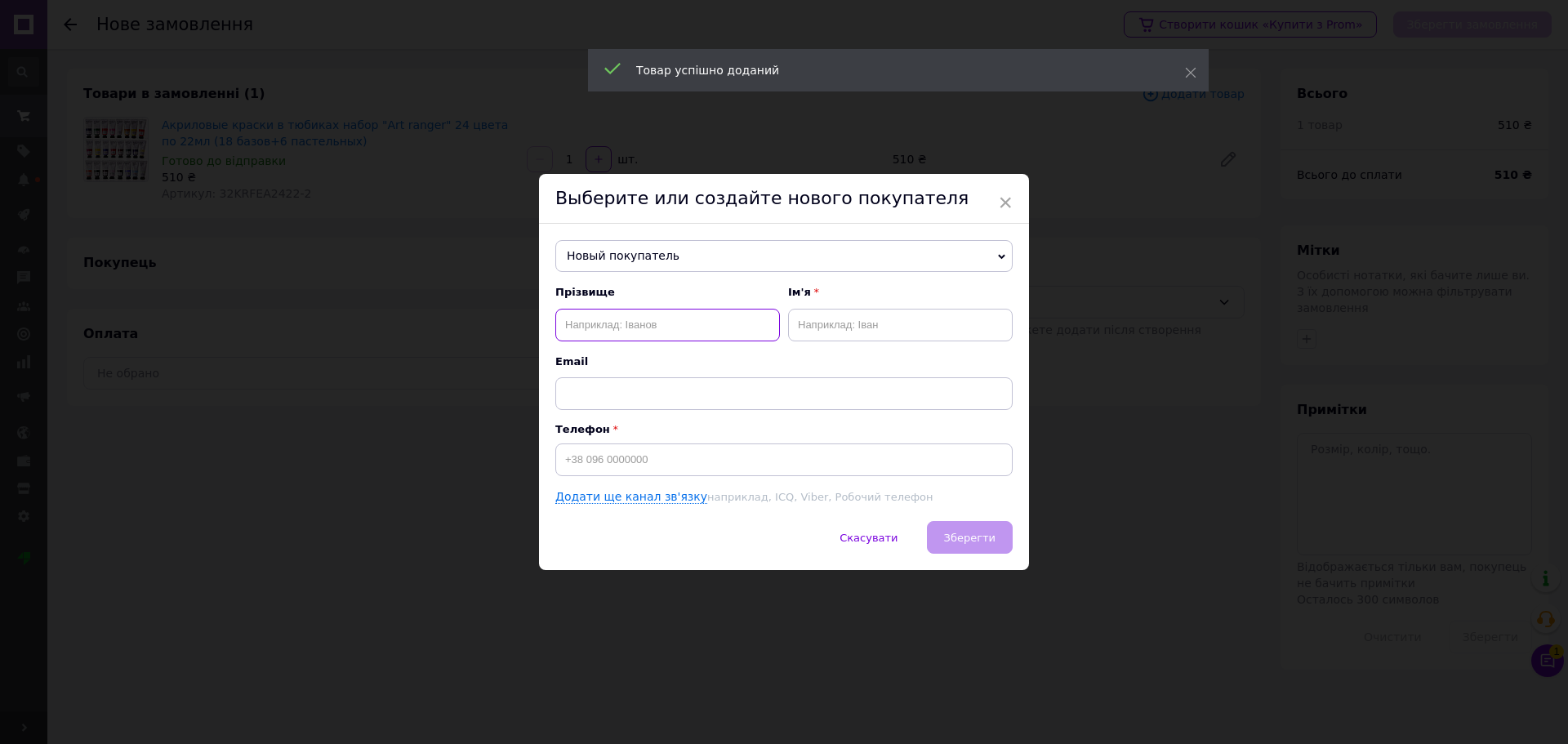
click at [639, 330] on input "text" at bounding box center [668, 325] width 225 height 33
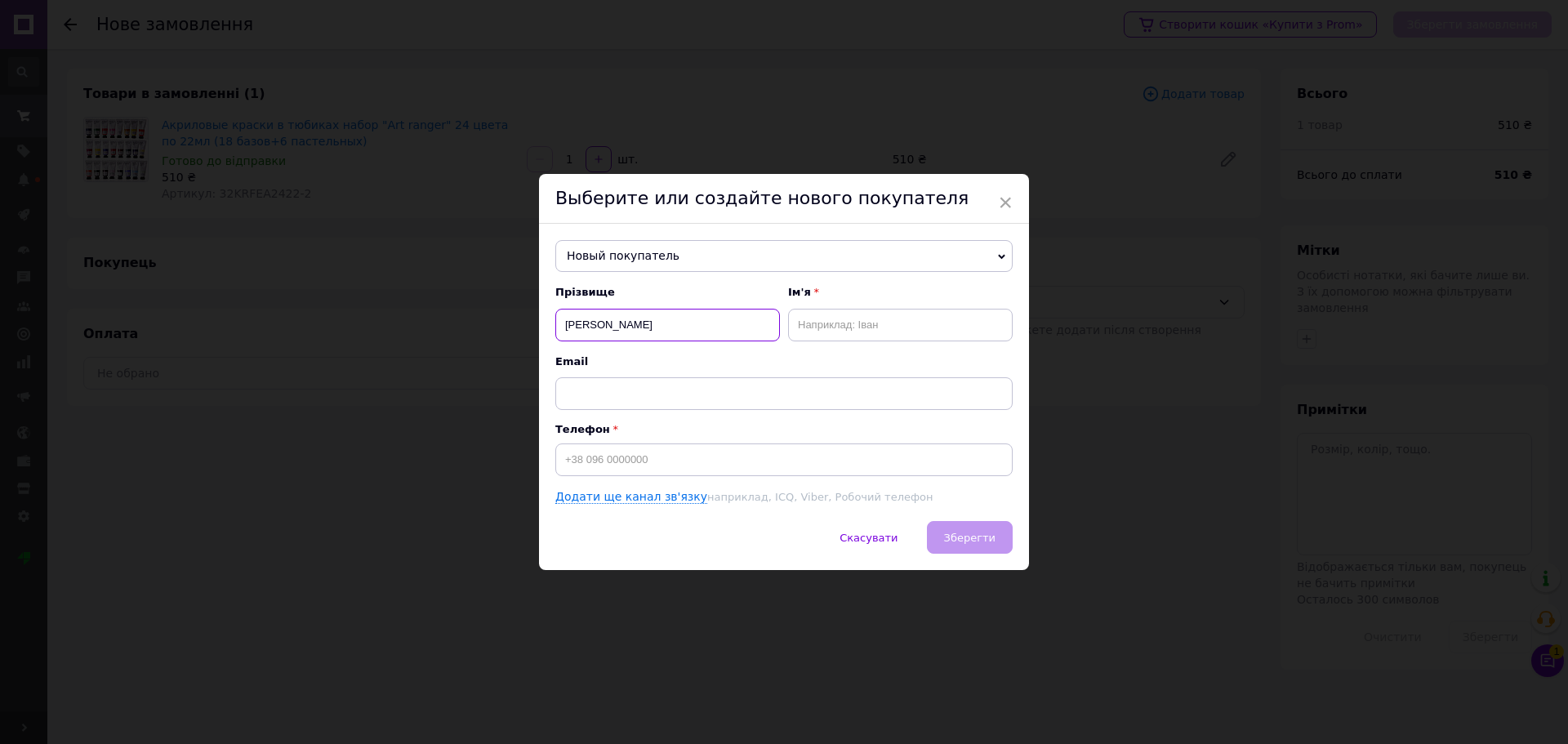
type input "Савенко"
type input "Вікторія"
click at [620, 470] on input at bounding box center [784, 459] width 458 height 33
type input "+380660092072"
click at [967, 550] on button "Зберегти" at bounding box center [970, 537] width 86 height 33
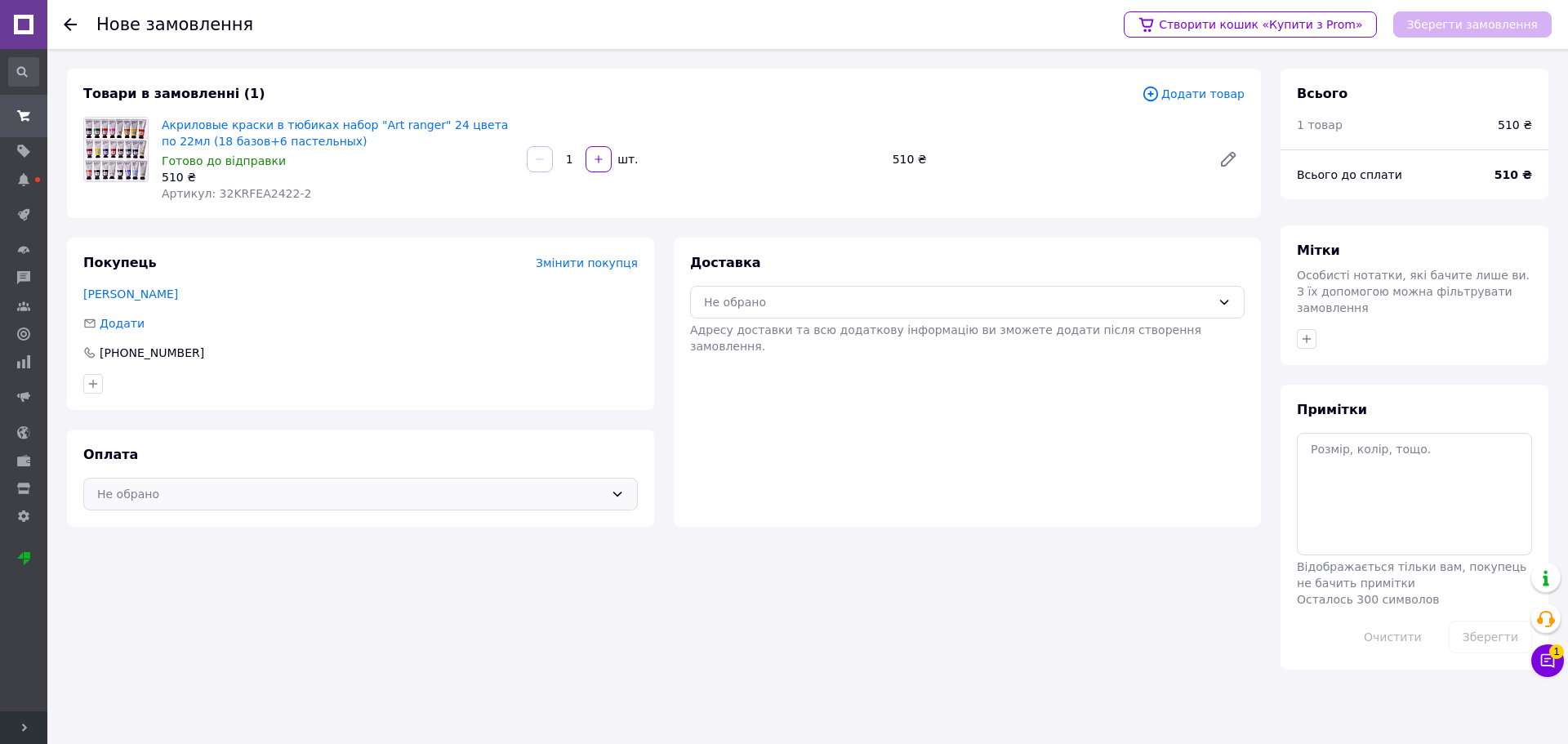
click at [562, 494] on div "Не обрано" at bounding box center [351, 494] width 507 height 18
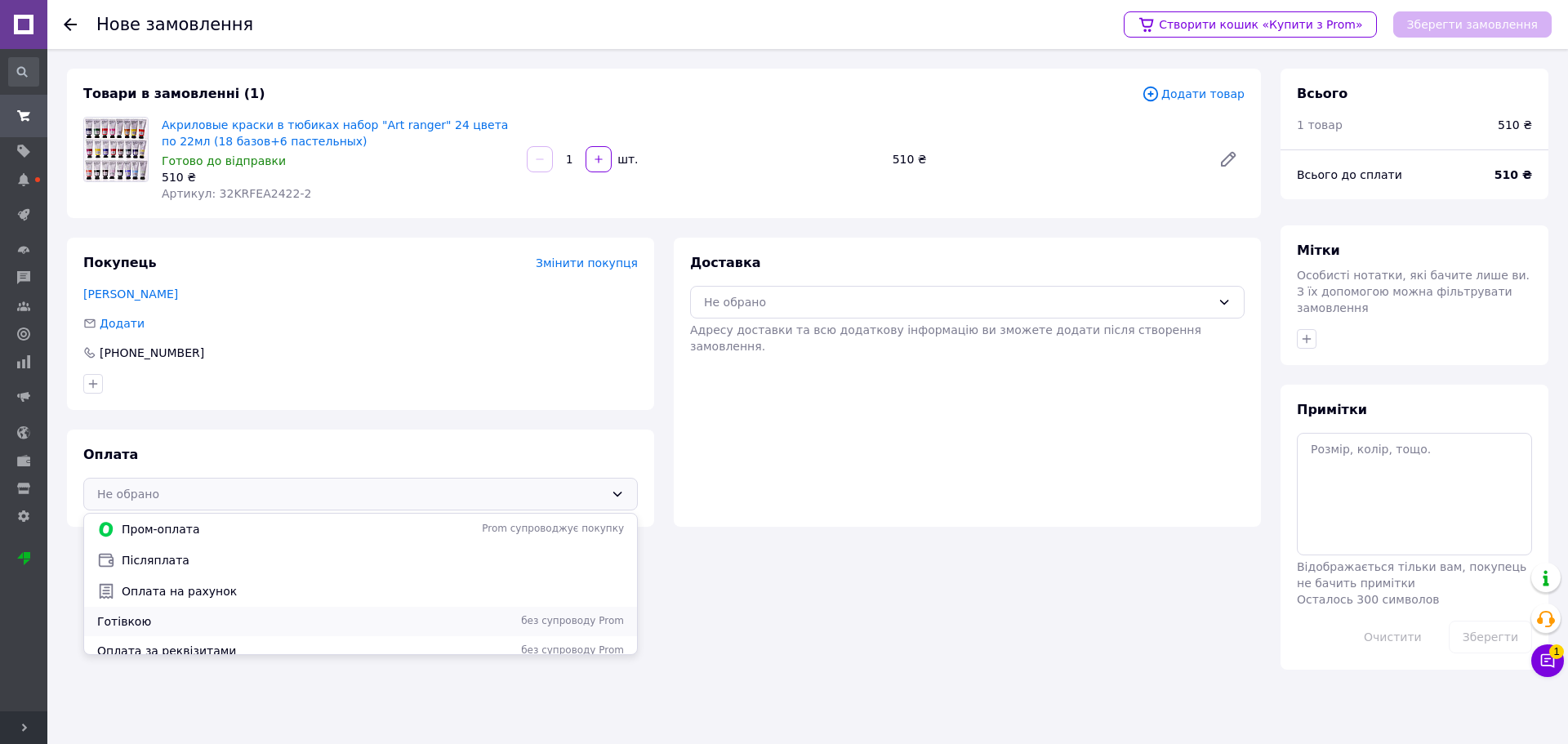
click at [251, 618] on span "Готівкою" at bounding box center [254, 622] width 313 height 17
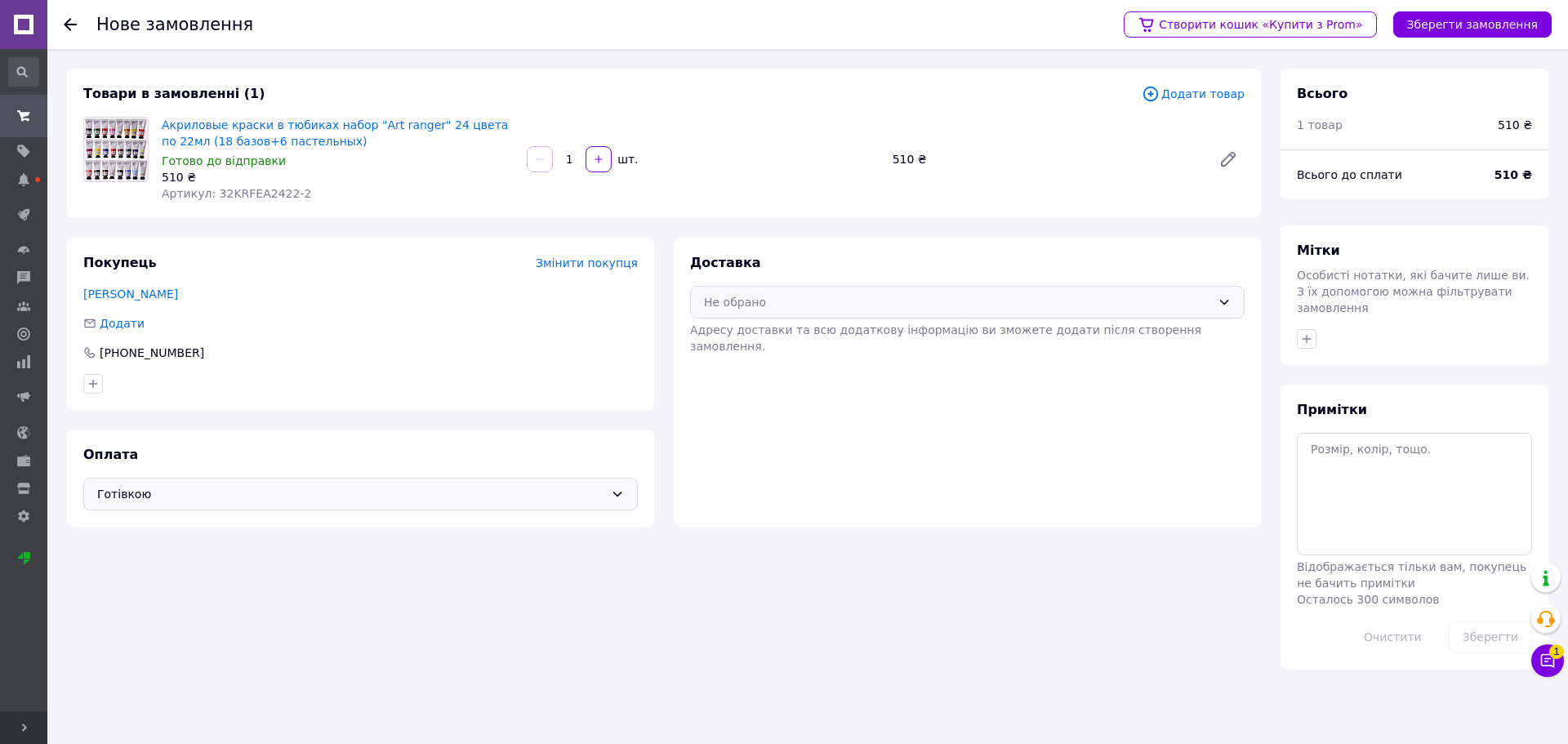
click at [925, 302] on div "Не обрано" at bounding box center [957, 301] width 507 height 18
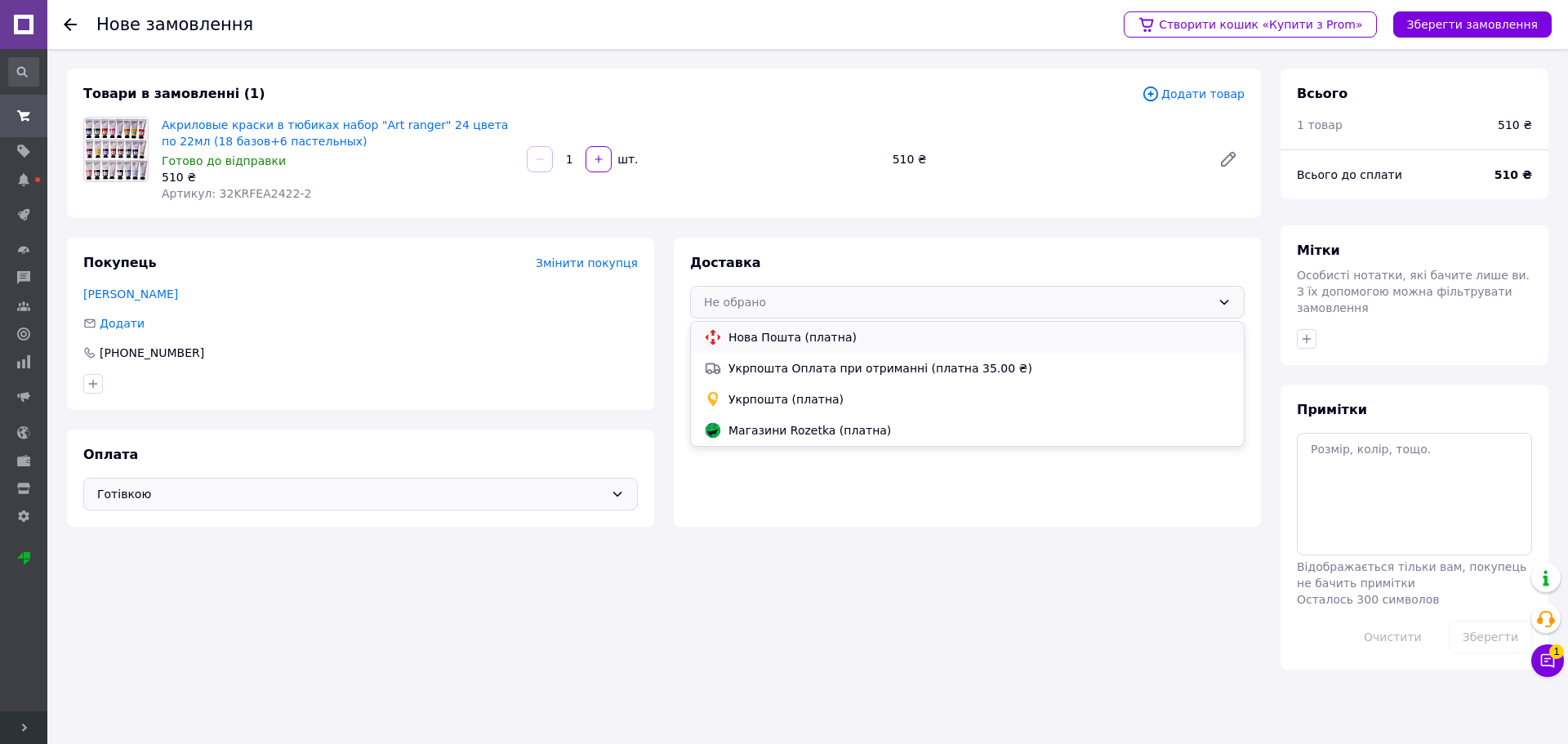
click at [807, 334] on span "Нова Пошта (платна)" at bounding box center [979, 338] width 502 height 17
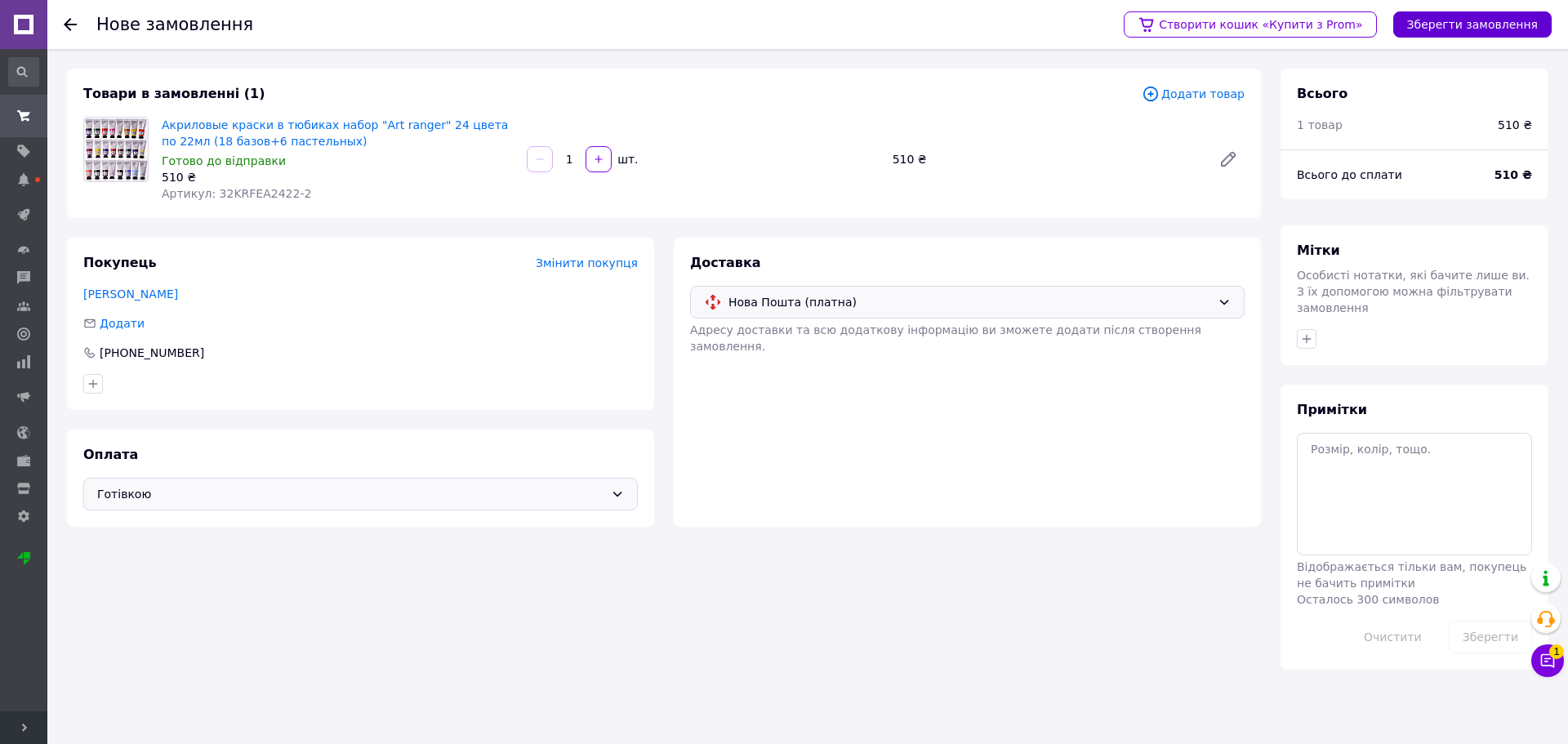
click at [1446, 27] on button "Зберегти замовлення" at bounding box center [1472, 24] width 158 height 26
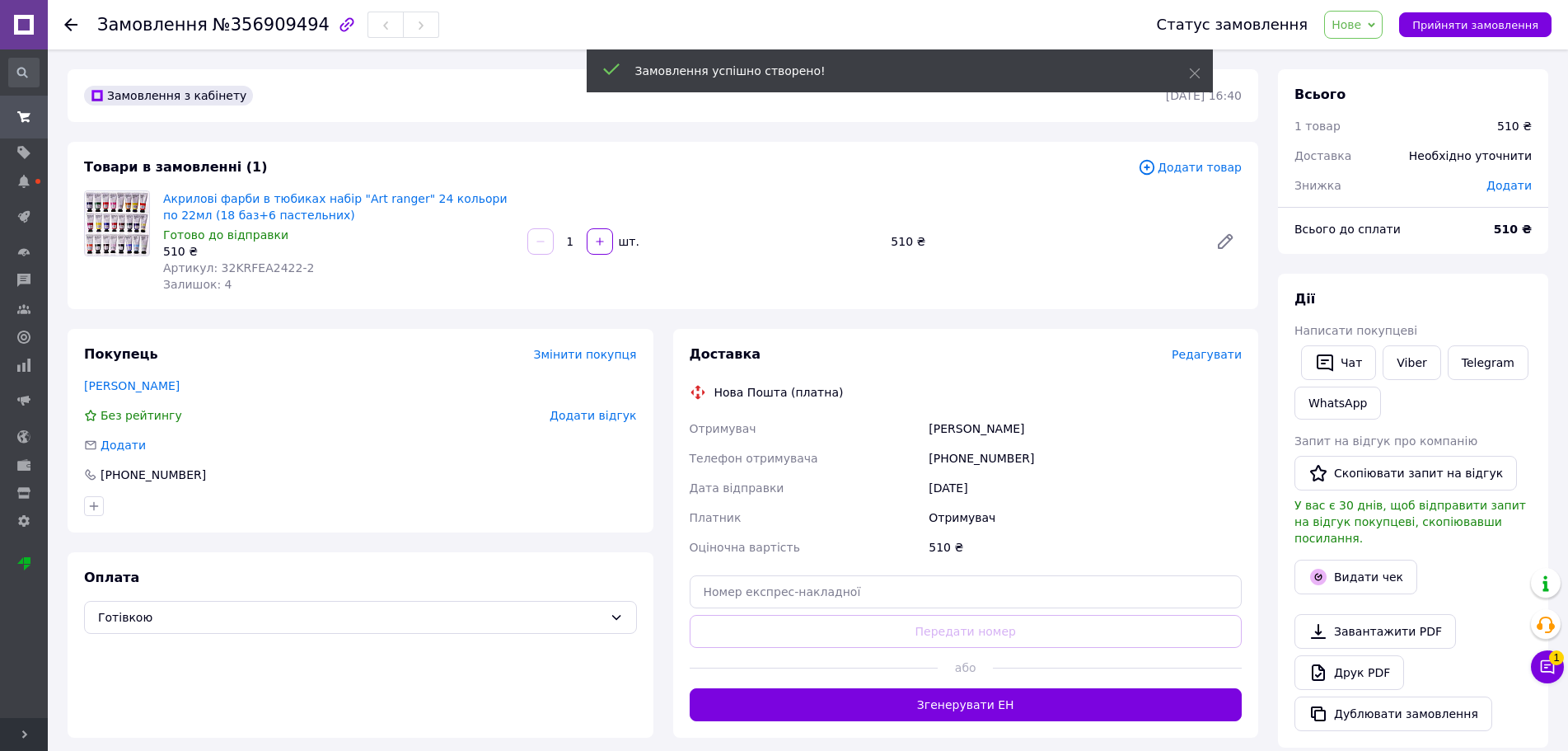
click at [1211, 359] on span "Редагувати" at bounding box center [1207, 355] width 70 height 13
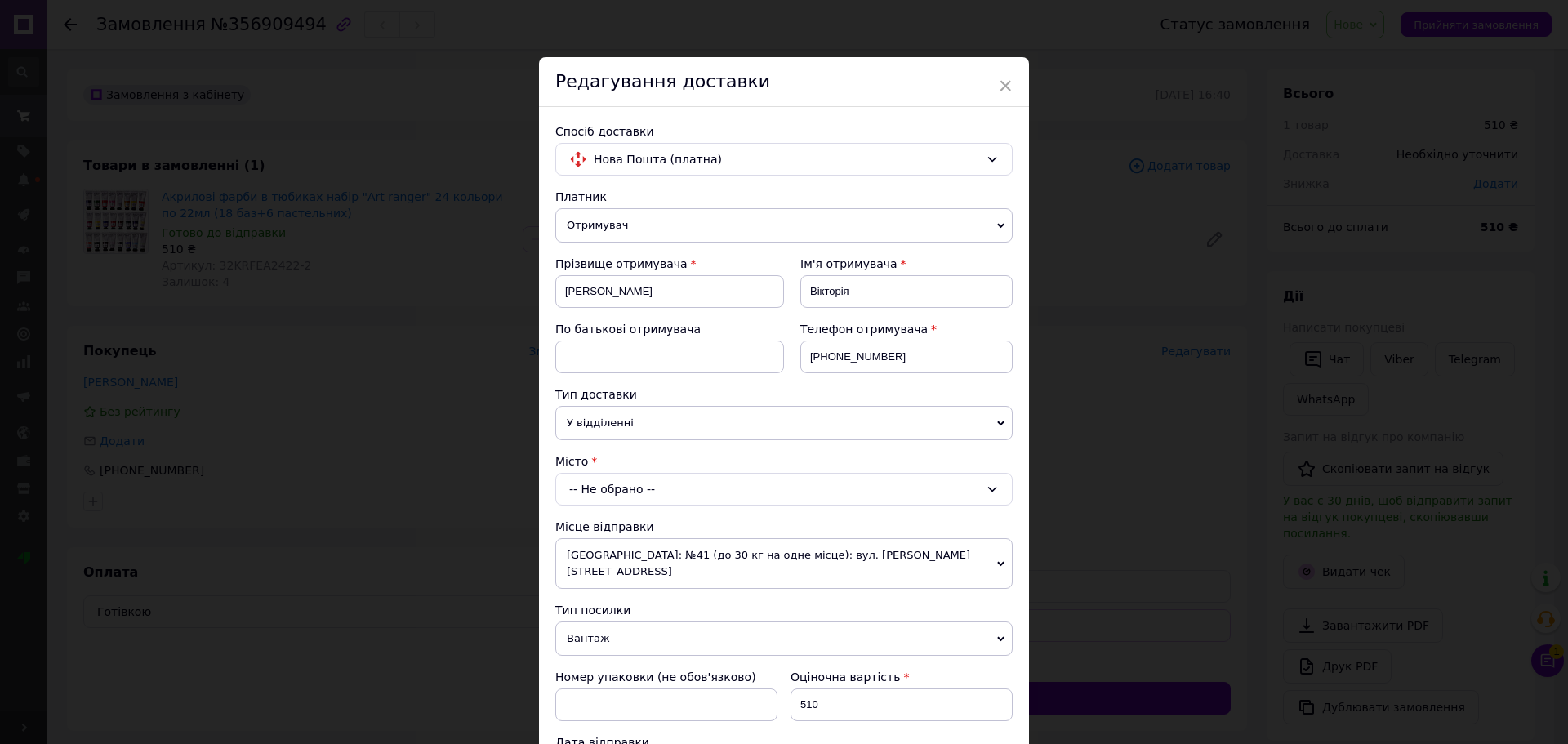
click at [605, 492] on div "-- Не обрано --" at bounding box center [784, 489] width 458 height 33
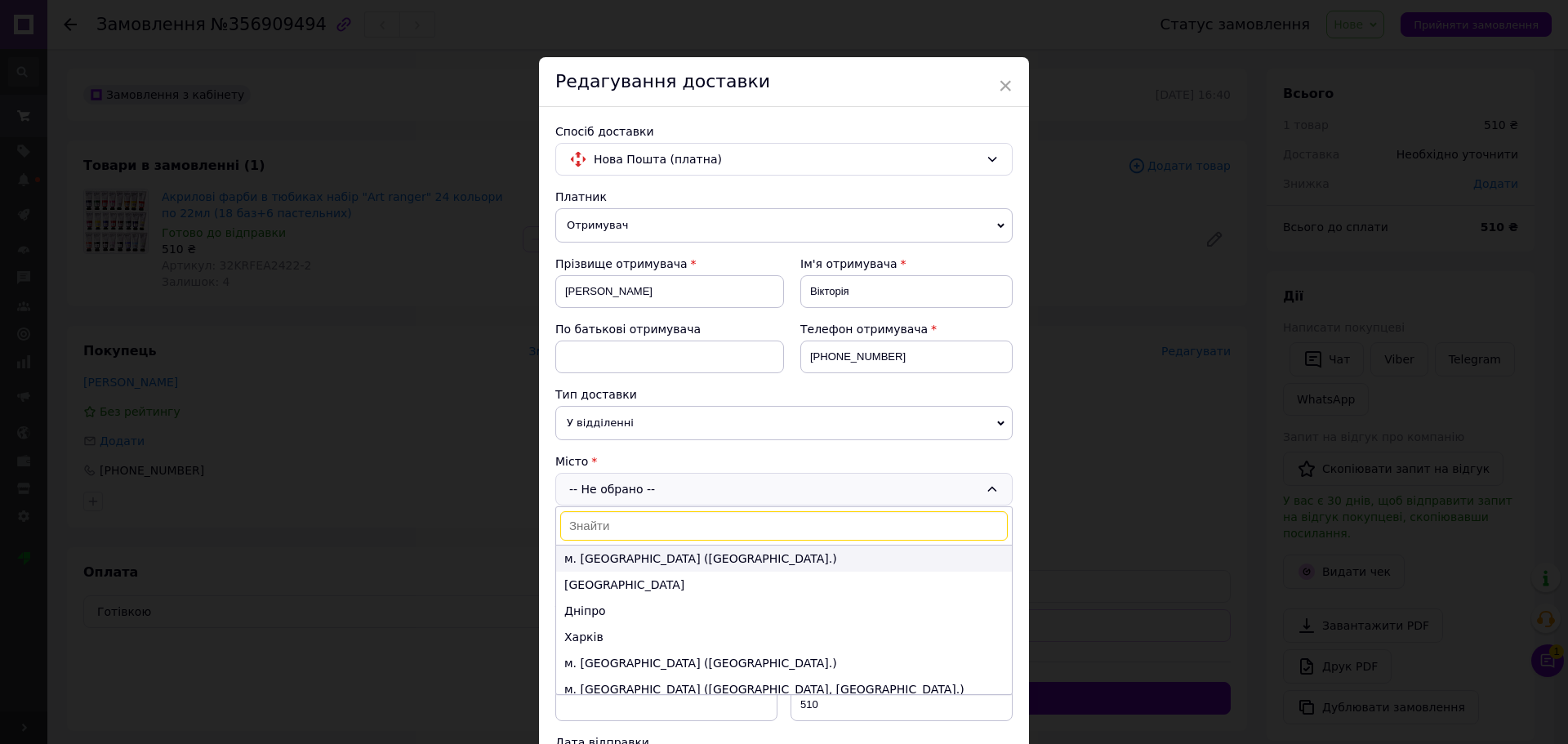
click at [609, 556] on li "м. Київ (Київська обл.)" at bounding box center [784, 559] width 456 height 26
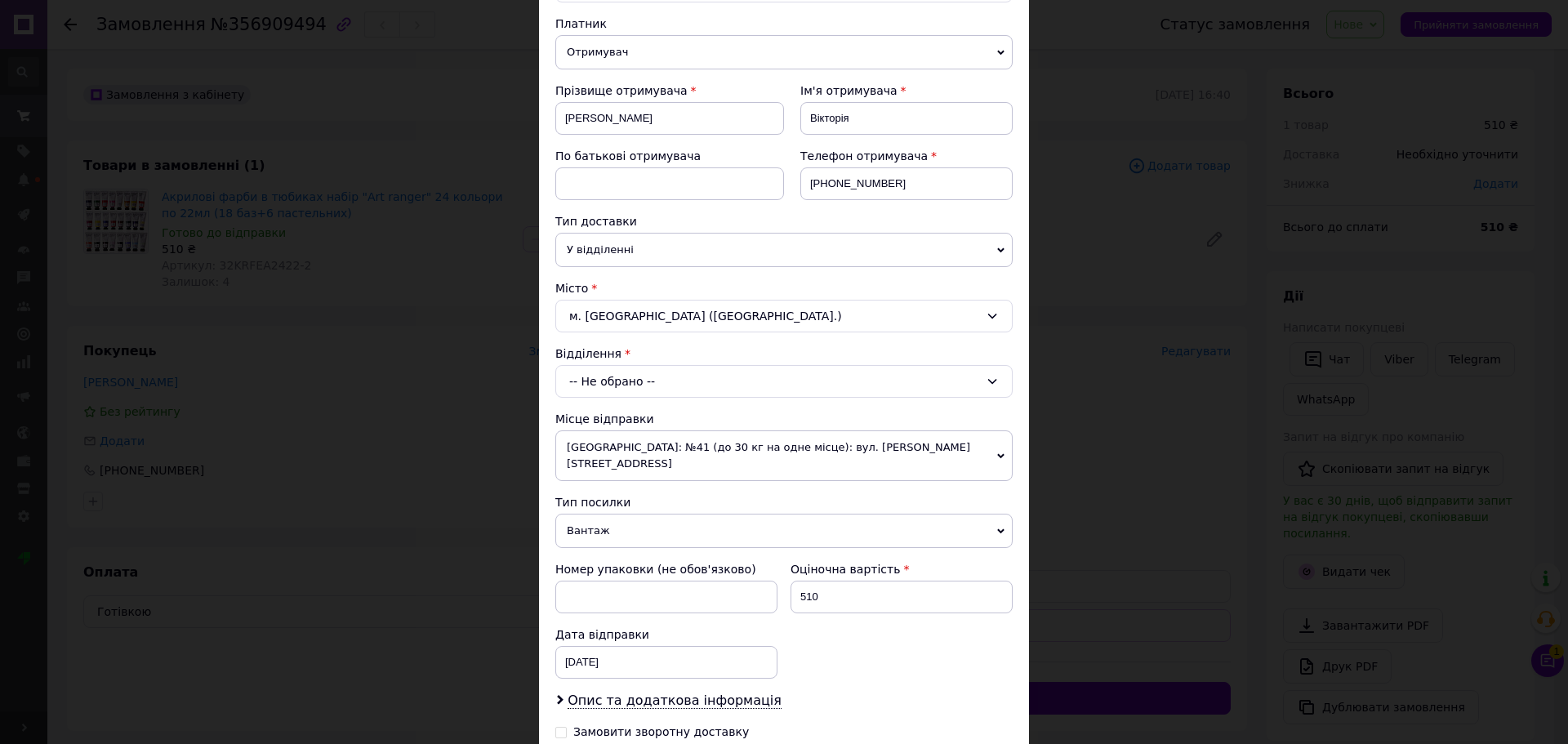
scroll to position [186, 0]
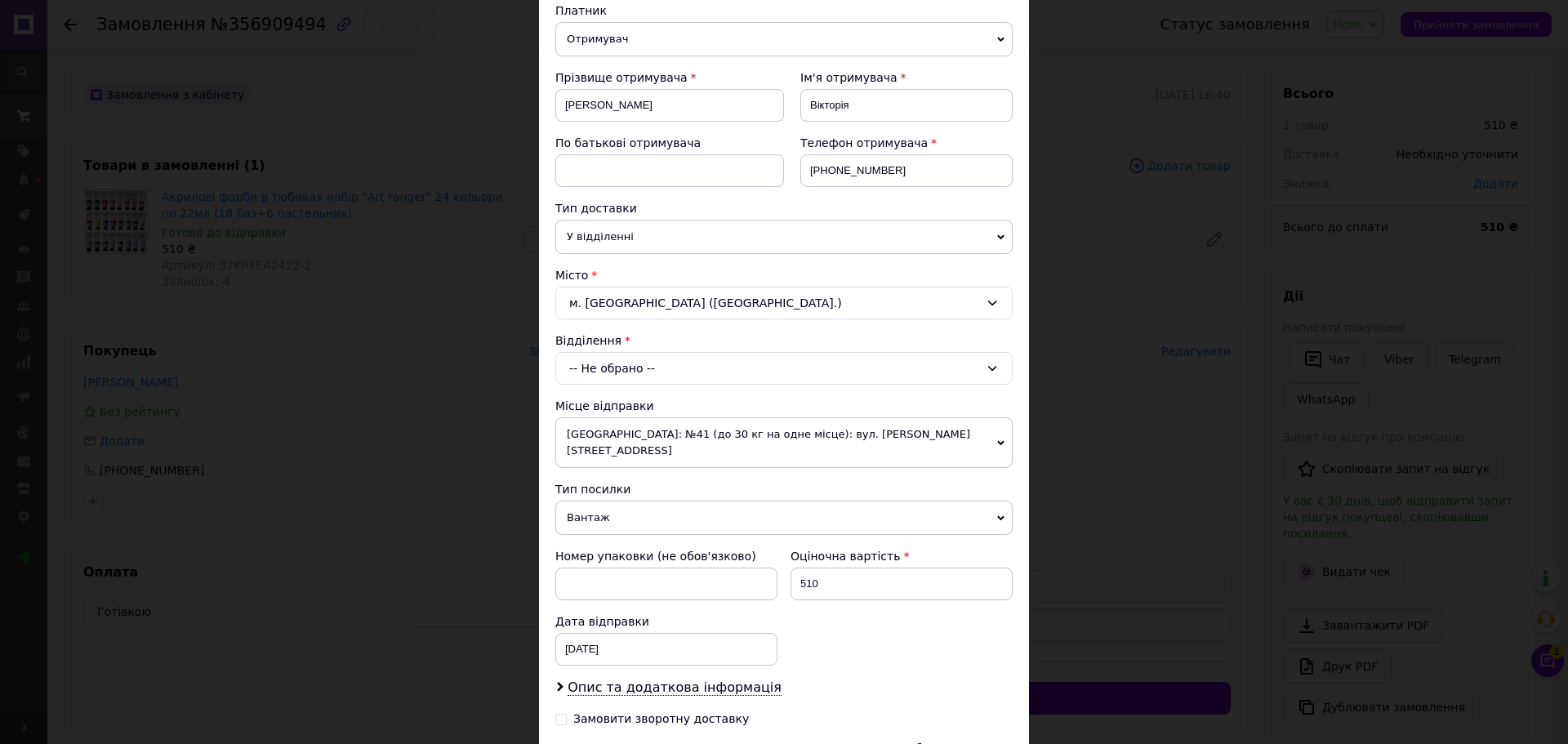
click at [637, 384] on div "-- Не обрано --" at bounding box center [784, 368] width 458 height 33
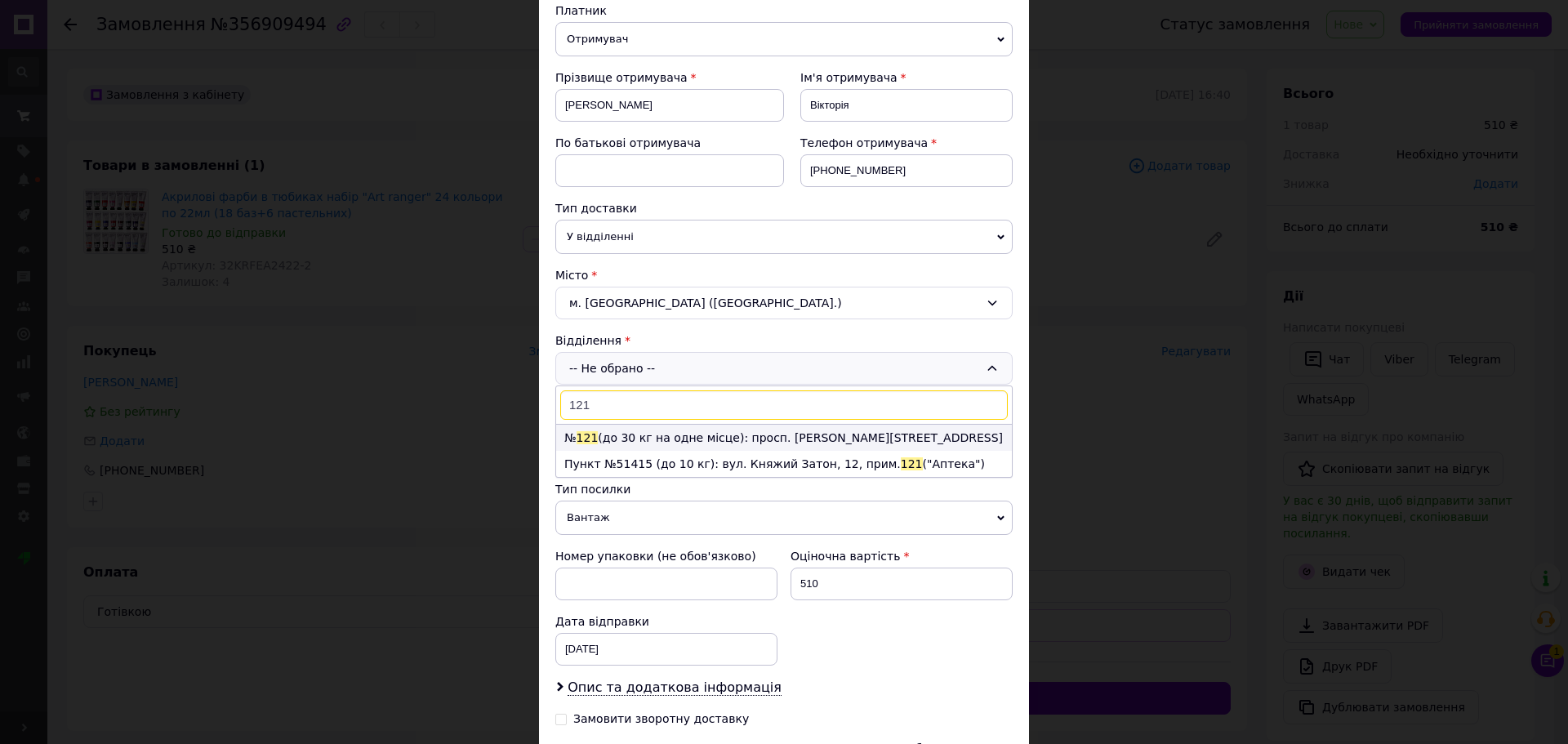
type input "121"
click at [657, 434] on li "№ 121 (до 30 кг на одне місце): просп. Володимира Івасюка, 8" at bounding box center [784, 438] width 456 height 26
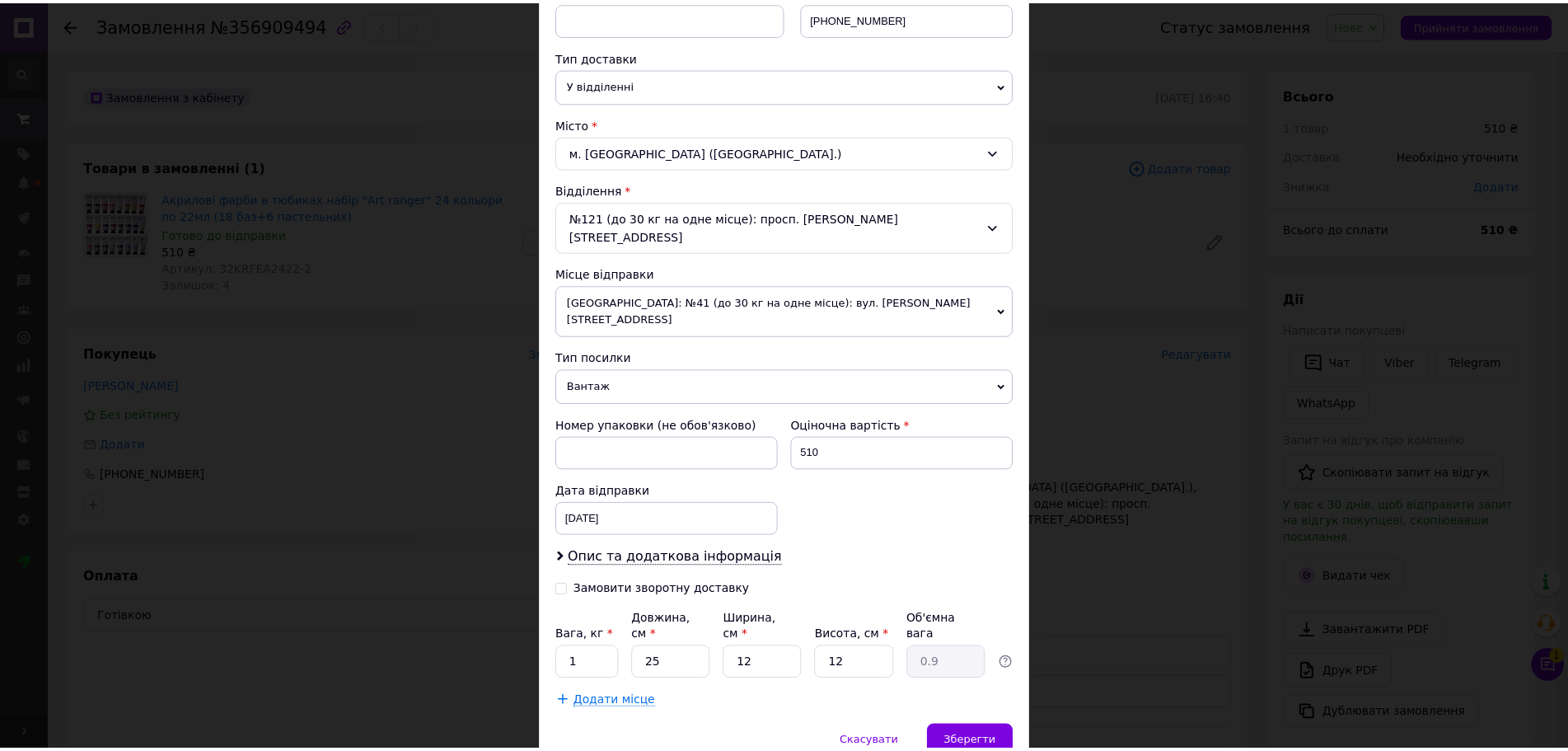
scroll to position [374, 0]
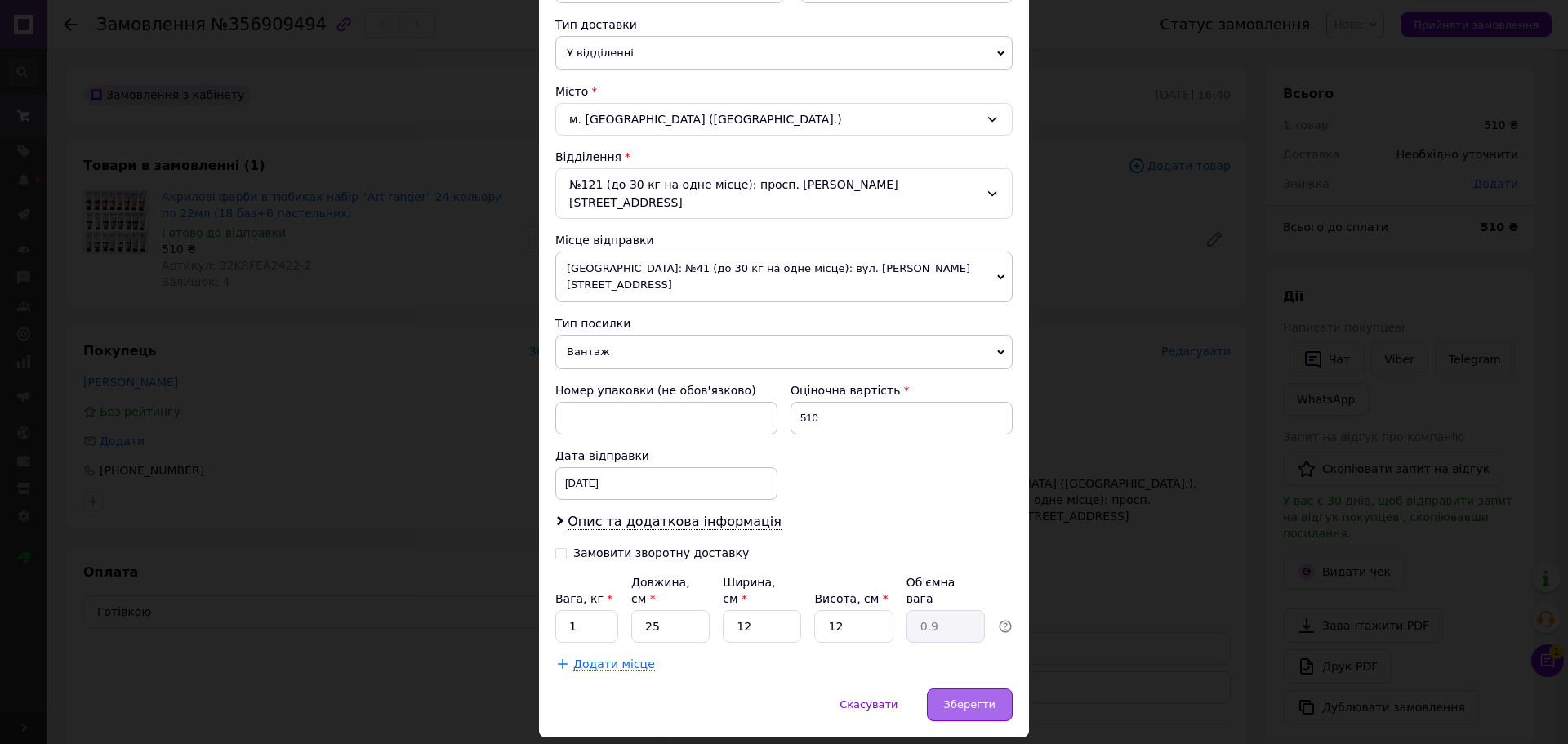
click at [966, 698] on span "Зберегти" at bounding box center [969, 704] width 51 height 12
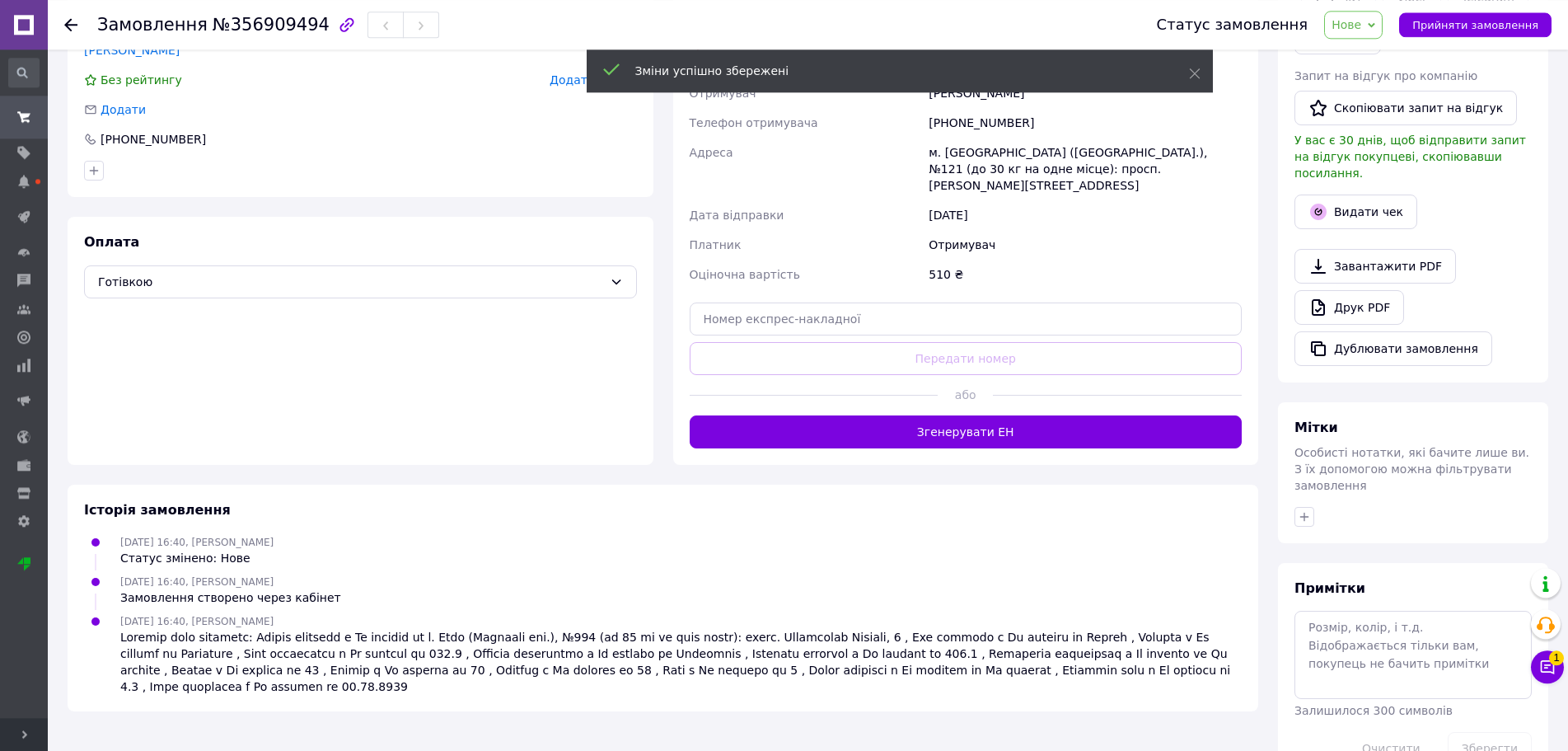
scroll to position [353, 0]
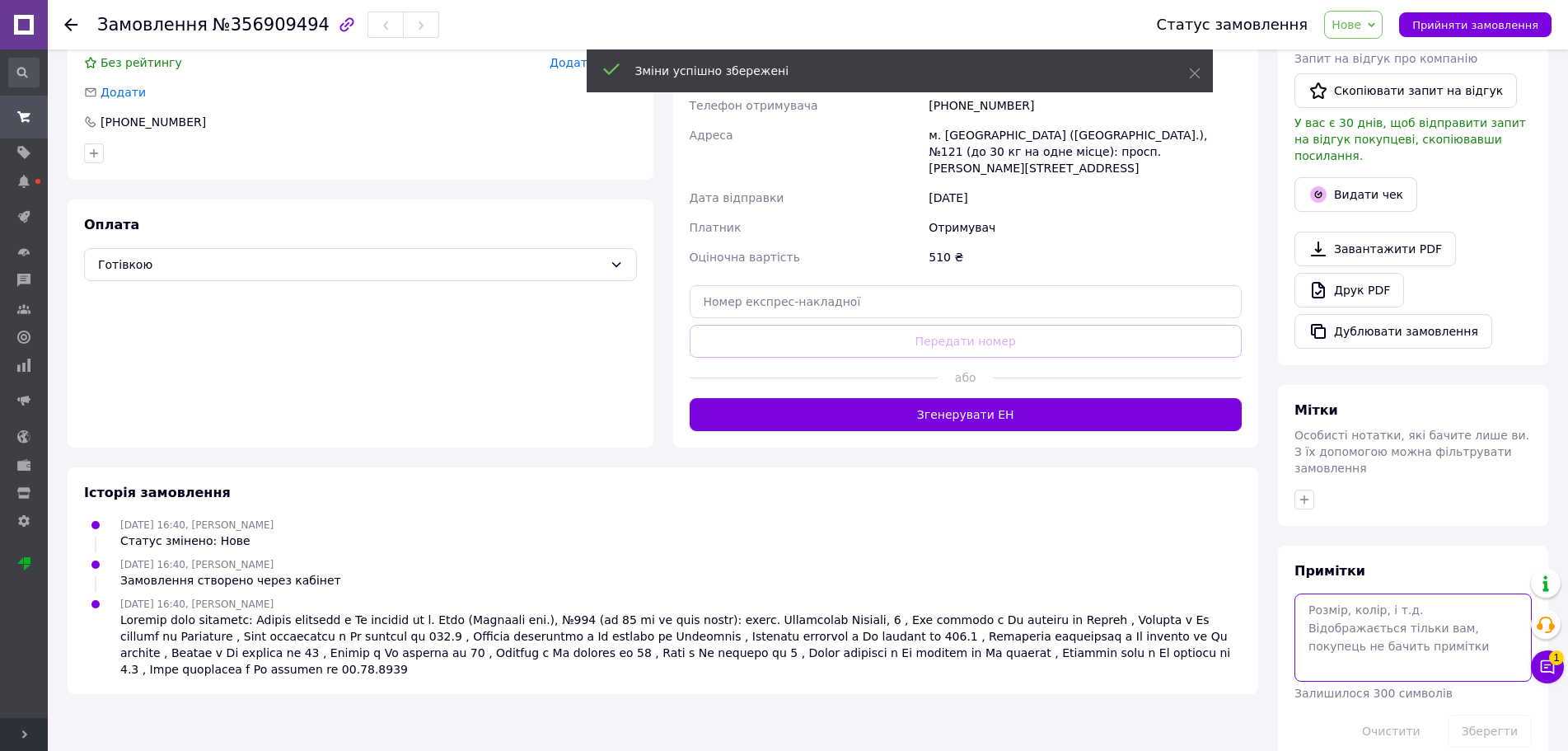
drag, startPoint x: 1332, startPoint y: 597, endPoint x: 1322, endPoint y: 593, distance: 10.8
click at [1334, 597] on textarea at bounding box center [1413, 636] width 237 height 87
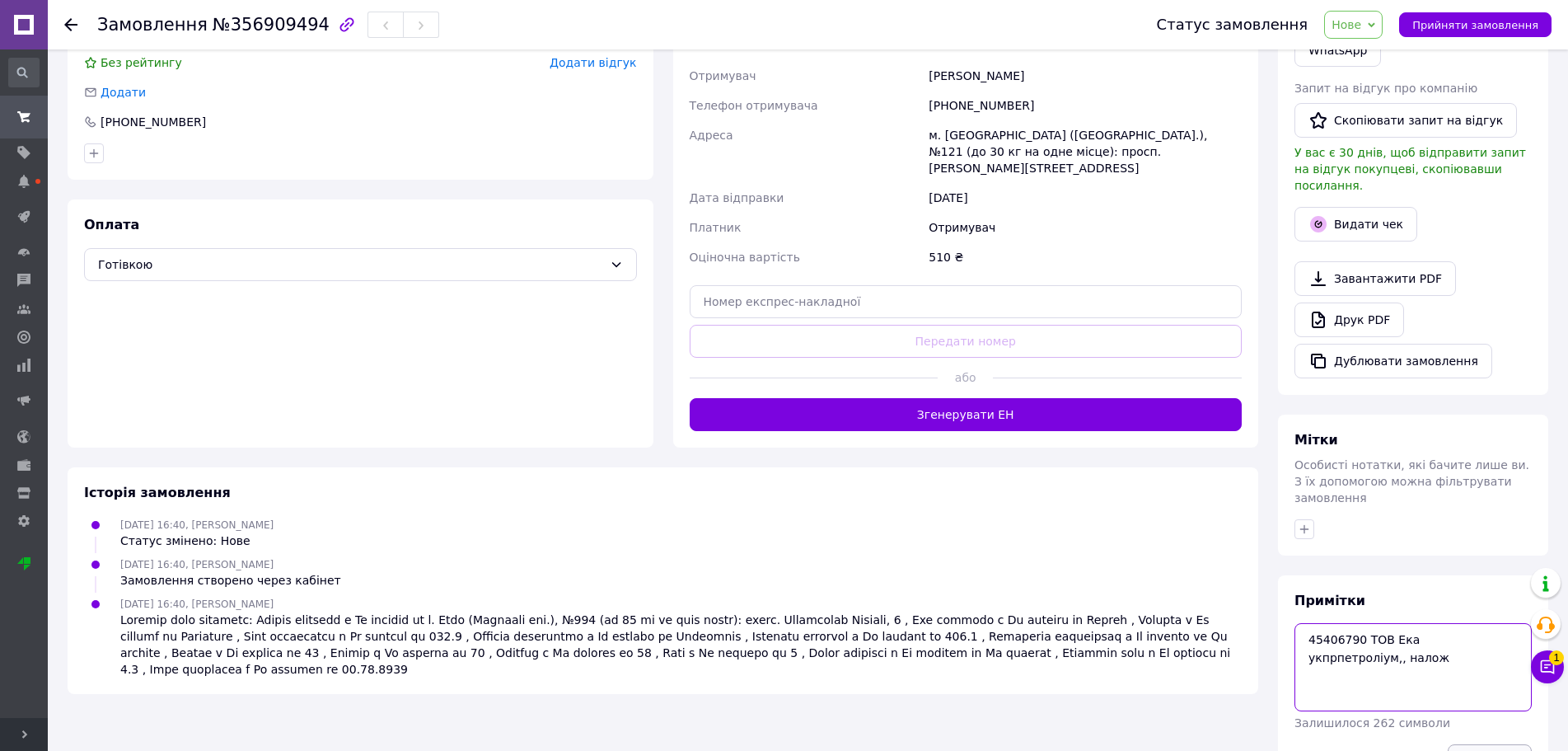
type textarea "45406790 ТОВ Ека укпрпетроліум,, налож"
click at [1494, 744] on button "Зберегти" at bounding box center [1490, 760] width 84 height 33
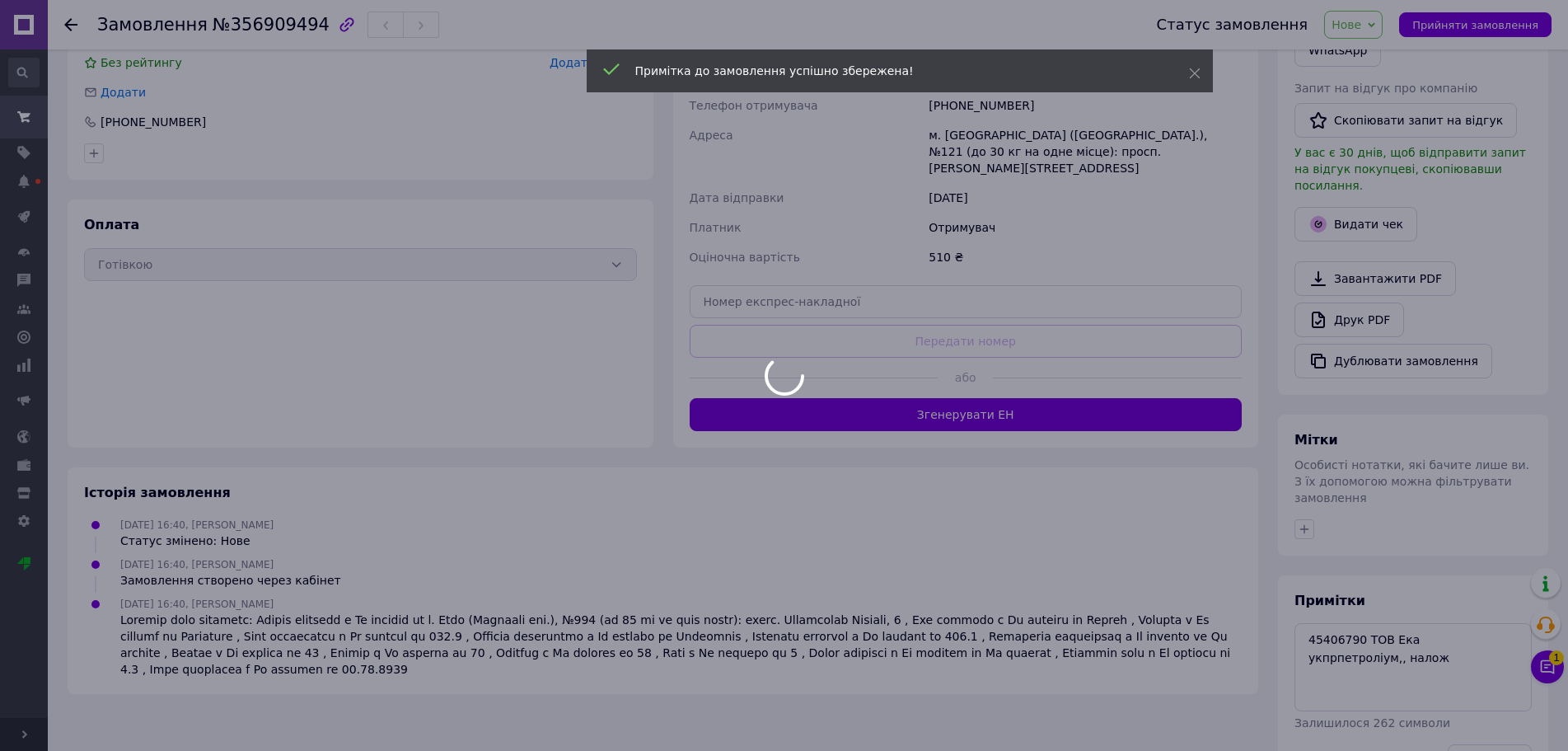
click at [1382, 34] on div at bounding box center [784, 376] width 1568 height 751
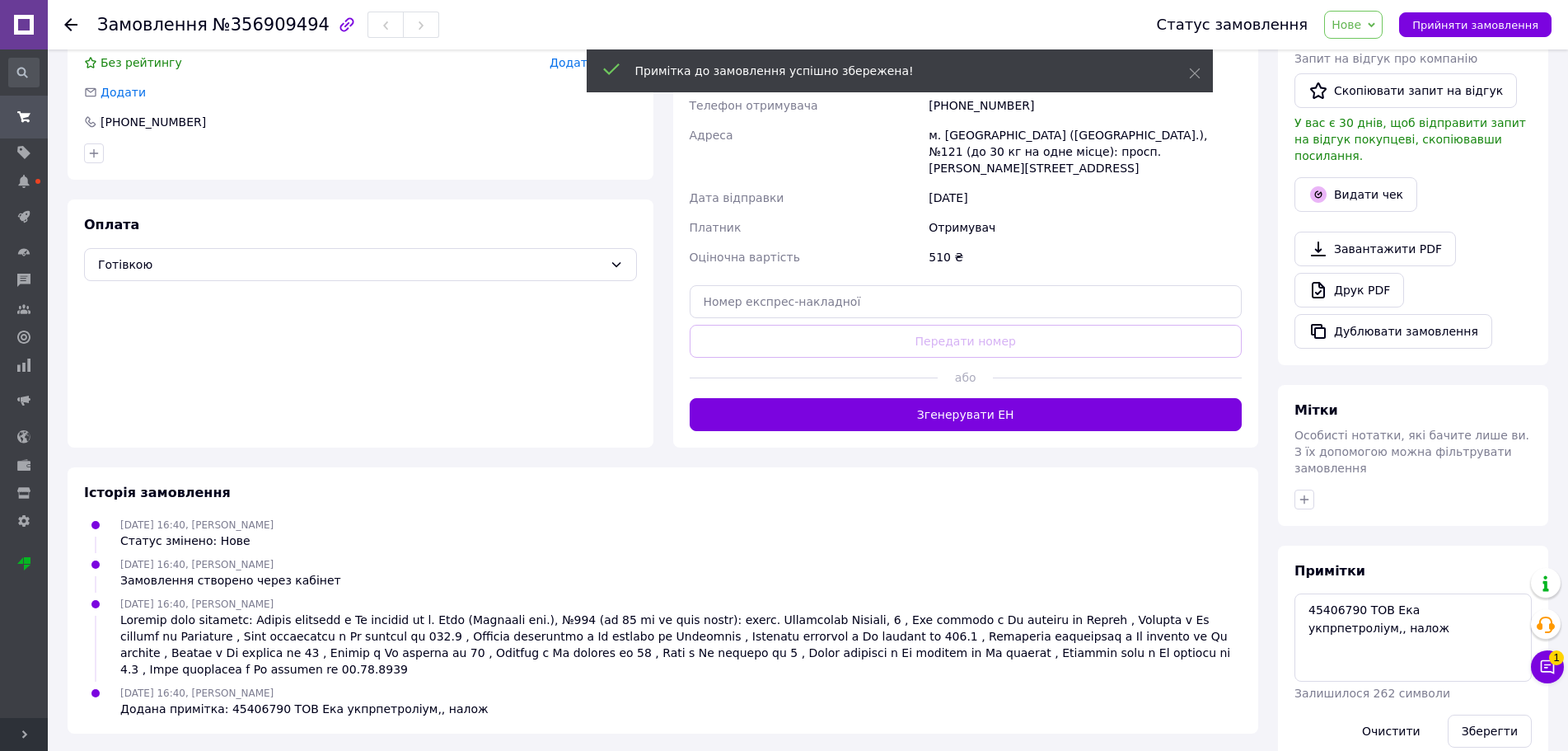
click at [1378, 30] on span "Нове" at bounding box center [1353, 24] width 58 height 28
click at [1370, 58] on li "Прийнято" at bounding box center [1362, 57] width 76 height 24
